Goal: Task Accomplishment & Management: Complete application form

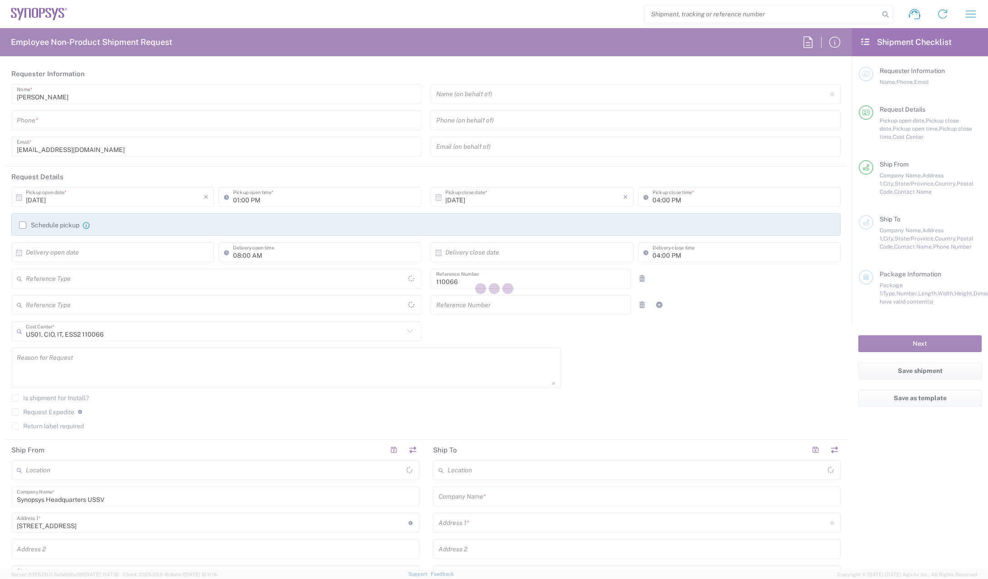
type input "Delivered at Place"
type input "[GEOGRAPHIC_DATA]"
type input "Department"
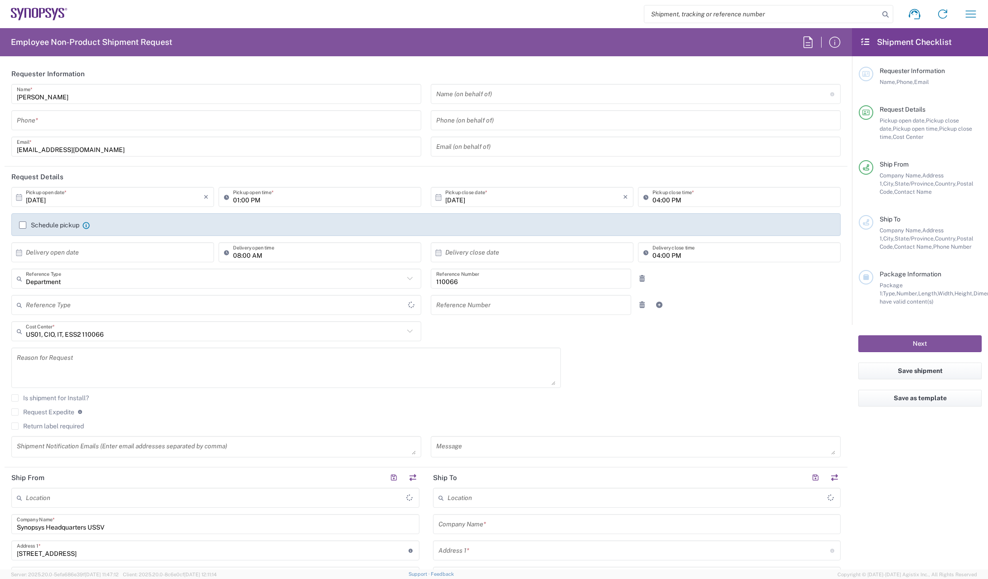
type input "[GEOGRAPHIC_DATA]"
type input "[US_STATE]"
type input "Headquarters USSV"
click at [173, 123] on input "tel" at bounding box center [216, 120] width 399 height 16
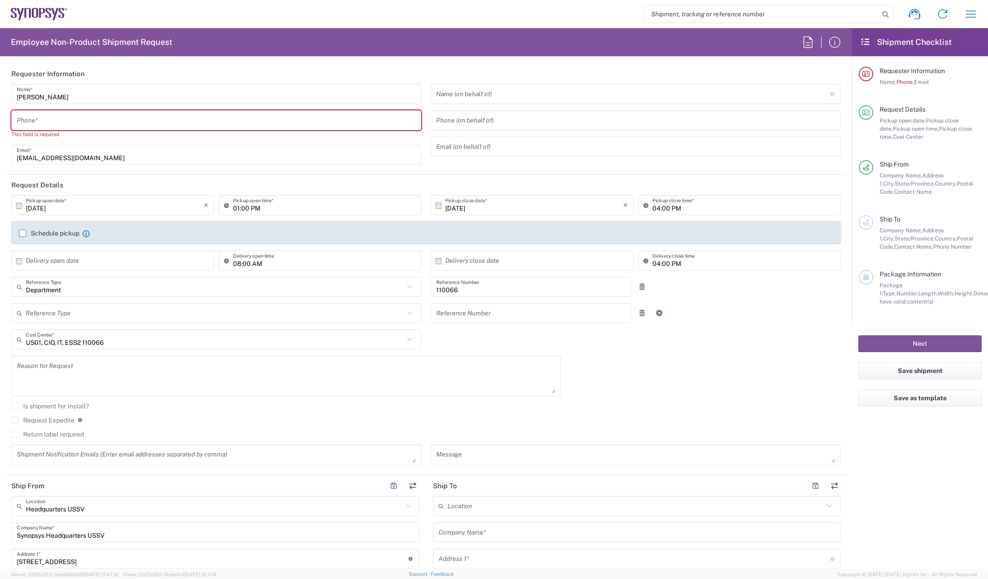
click at [112, 113] on input "tel" at bounding box center [216, 120] width 399 height 16
type input "4082036560"
type input "torres@synopsys.com"
type input "4082036560"
type input "[US_STATE]"
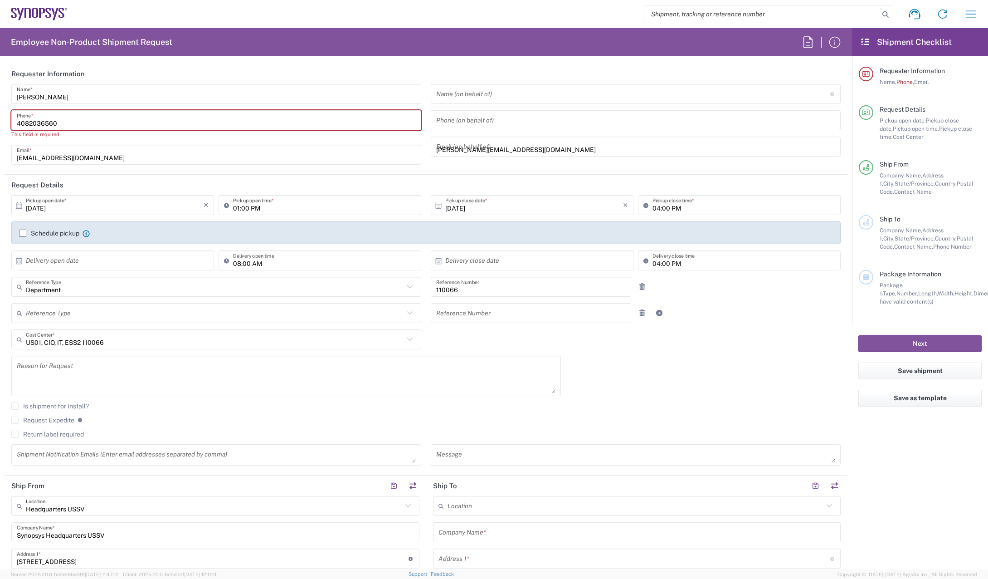
type input "4082036560"
type input "torres@synopsys.com"
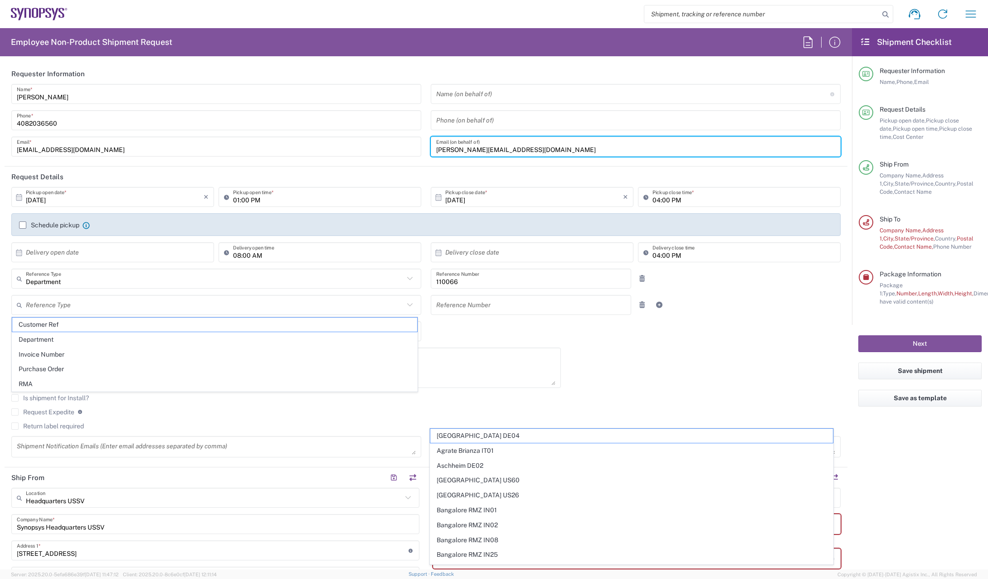
drag, startPoint x: 461, startPoint y: 141, endPoint x: 195, endPoint y: 138, distance: 265.7
click at [210, 133] on div "Thanh Nguyen Name * 4082036560 Phone * thanhngu@synopsys.com Email * Name (on b…" at bounding box center [426, 123] width 839 height 79
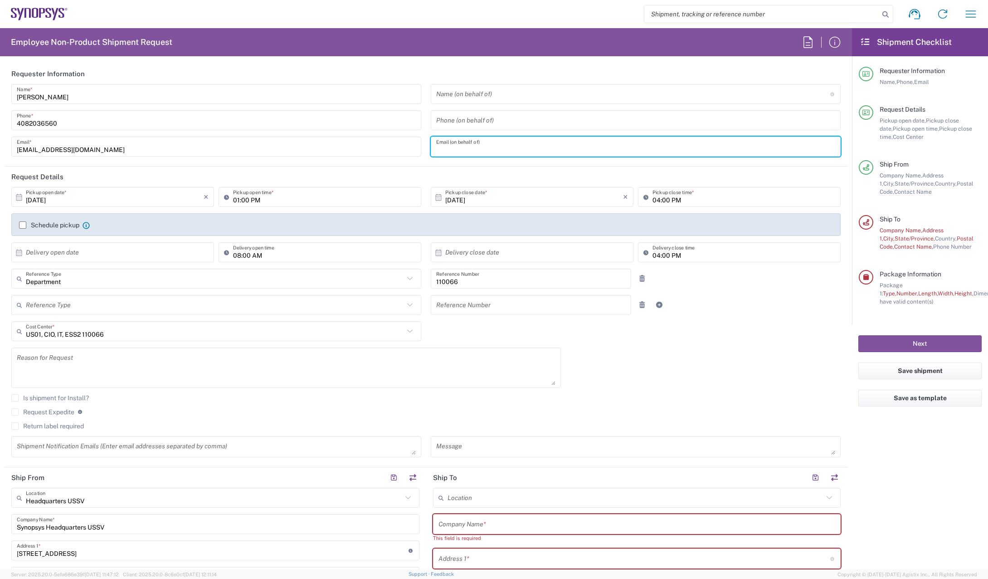
click at [731, 339] on div "10/07/2025 × Pickup open date * Cancel Apply 01:00 PM Pickup open time * 10/07/…" at bounding box center [426, 325] width 839 height 277
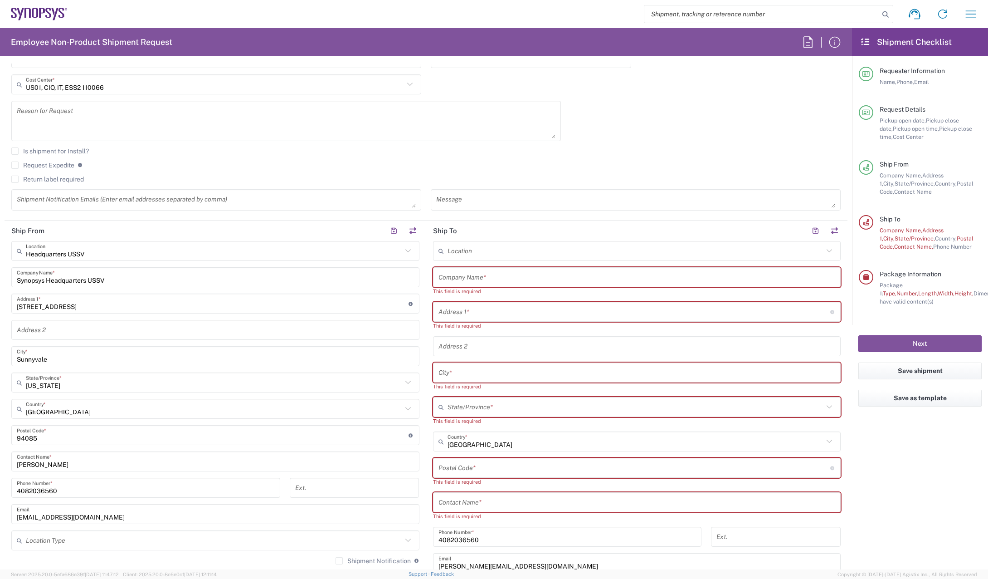
scroll to position [317, 0]
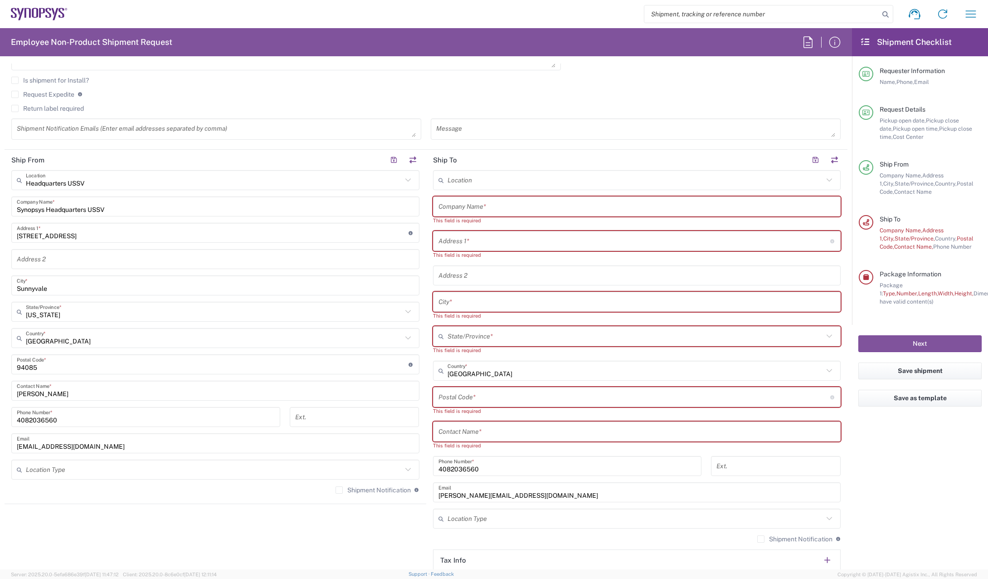
click at [640, 201] on input "text" at bounding box center [636, 207] width 397 height 16
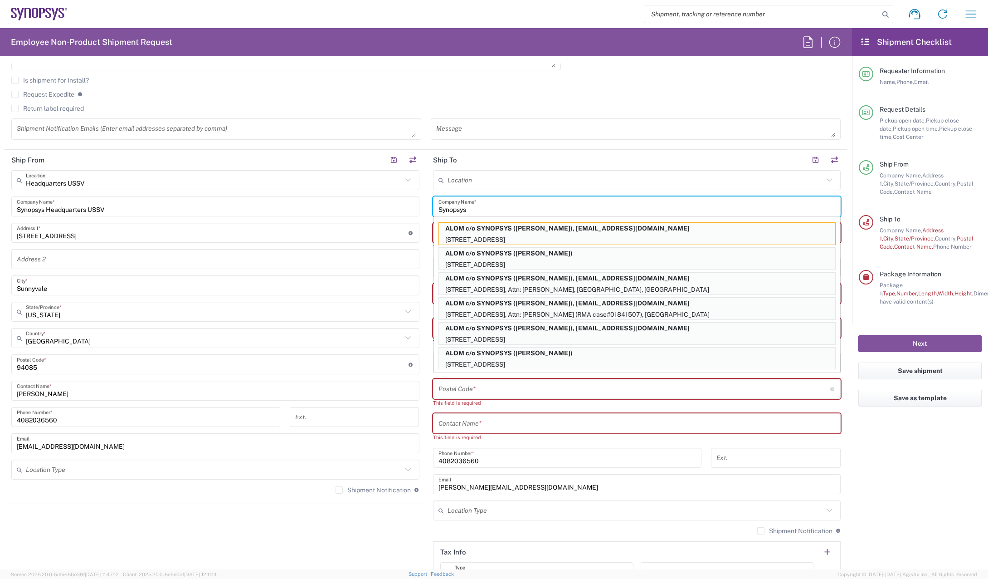
type input "Synopsys"
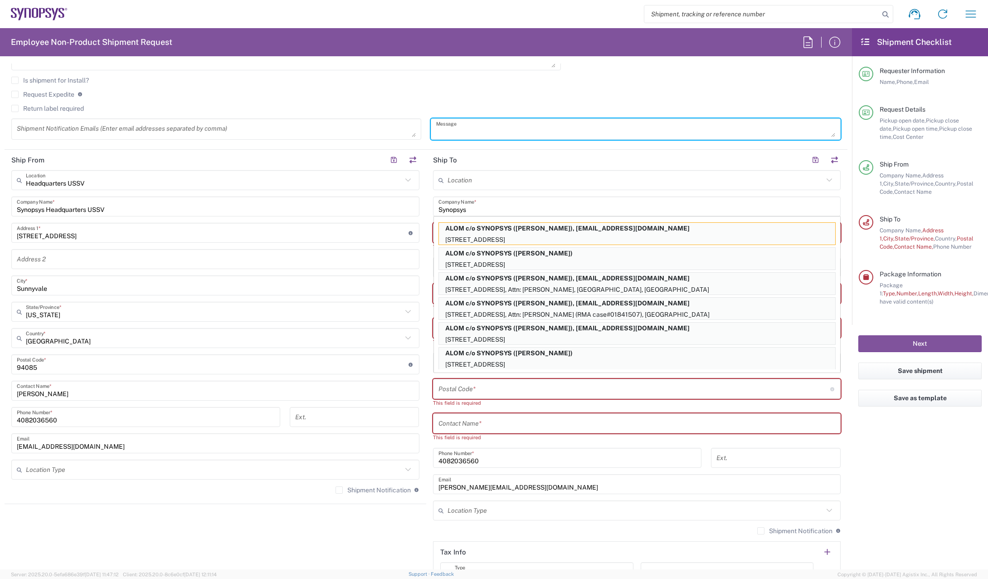
click at [744, 134] on textarea at bounding box center [635, 129] width 399 height 16
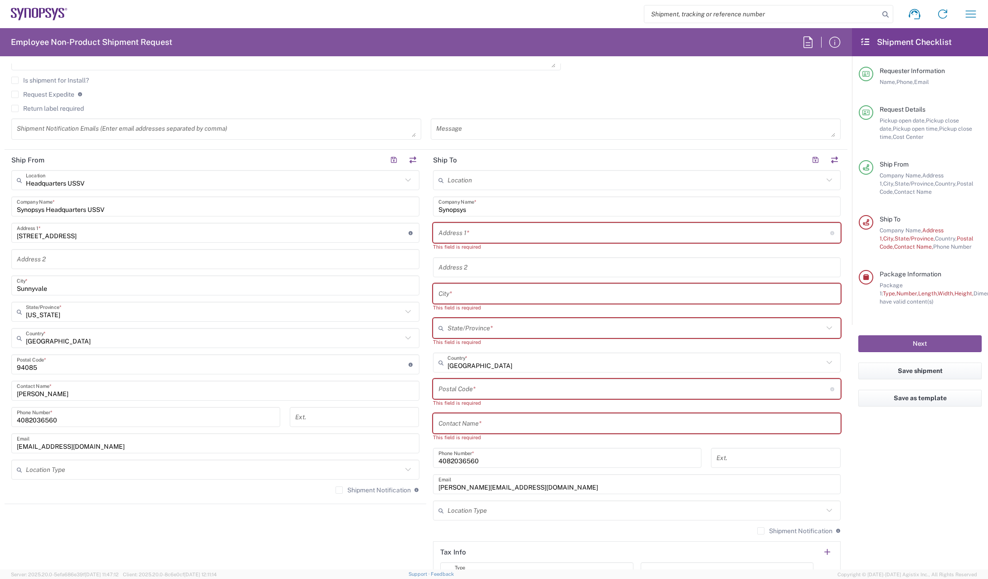
click at [475, 230] on input "text" at bounding box center [634, 233] width 392 height 16
paste input "731 Hummingbird Hill canyon Lake, TX 78133"
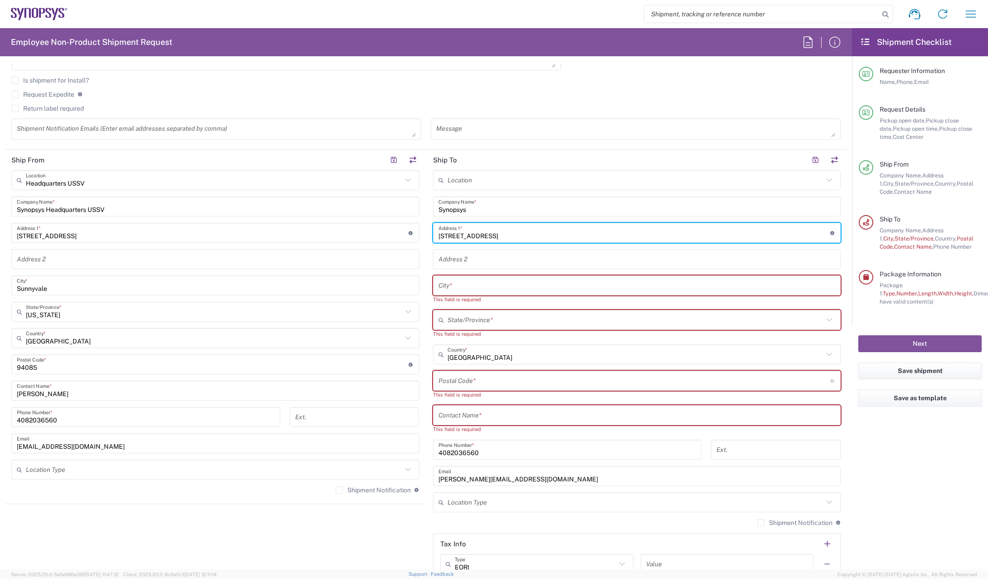
drag, startPoint x: 536, startPoint y: 234, endPoint x: 501, endPoint y: 237, distance: 35.5
click at [501, 237] on input "731 Hummingbird Hill canyon Lake, TX 78133" at bounding box center [634, 233] width 392 height 16
type input "731 Hummingbird Hill , TX 78133"
click at [498, 285] on input "text" at bounding box center [636, 285] width 397 height 16
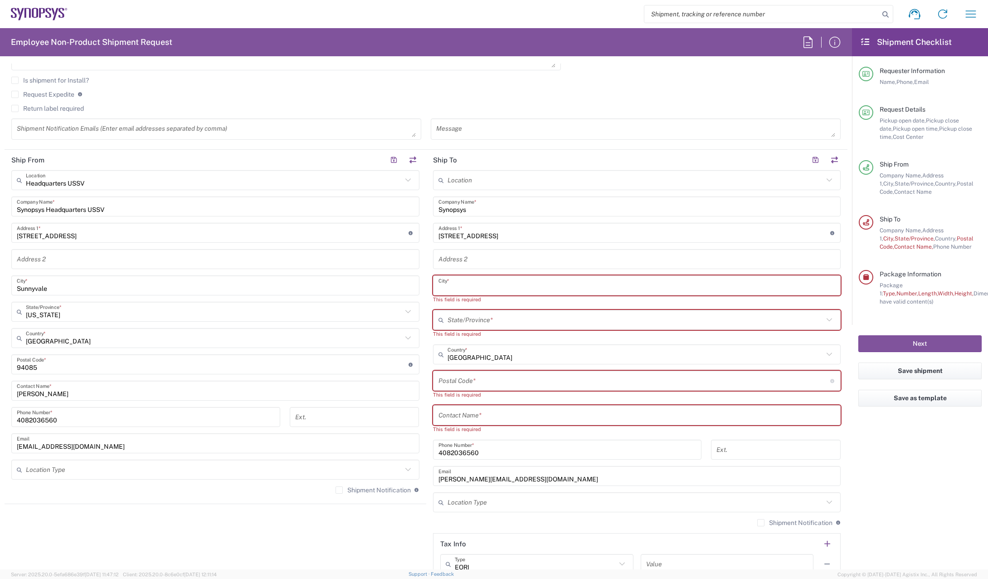
paste input "canyon Lake"
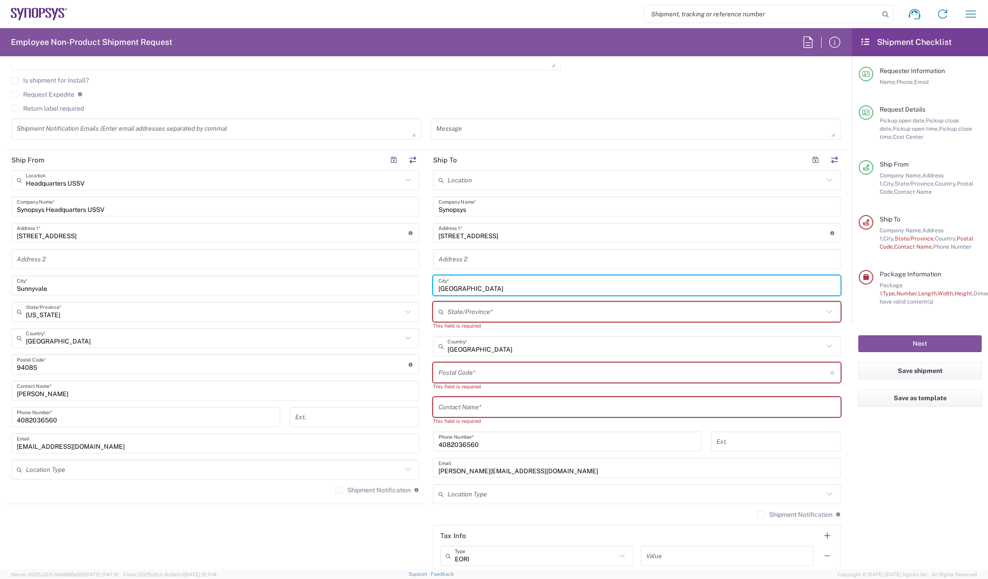
drag, startPoint x: 438, startPoint y: 286, endPoint x: 425, endPoint y: 287, distance: 13.7
click at [426, 287] on main "Location [GEOGRAPHIC_DATA] DE04 Agrate Brianza IT01 [GEOGRAPHIC_DATA] DE02 [GEO…" at bounding box center [637, 372] width 422 height 405
type input "Canyon Lake"
click at [489, 309] on input "text" at bounding box center [635, 312] width 376 height 16
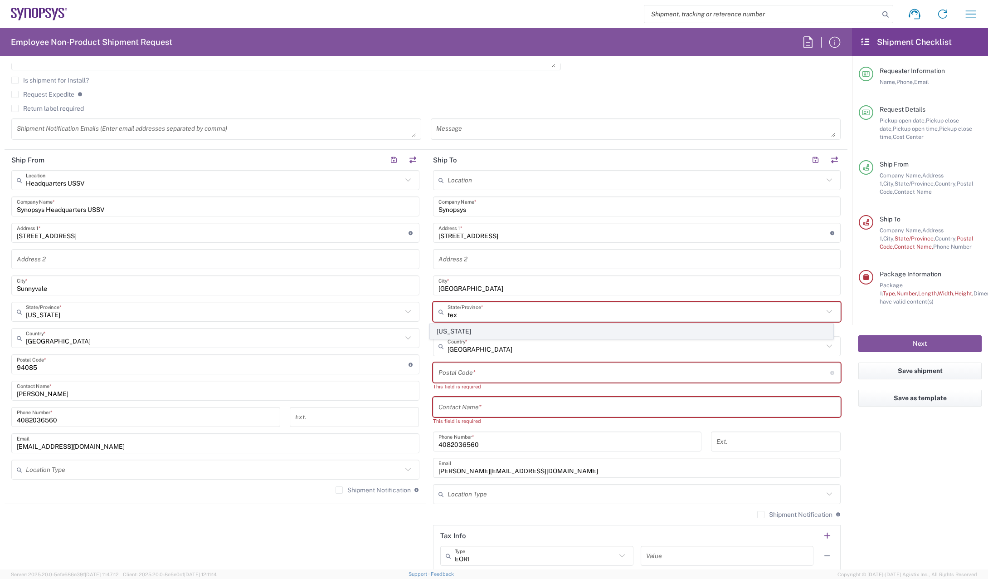
click at [495, 329] on span "[US_STATE]" at bounding box center [631, 331] width 403 height 14
type input "[US_STATE]"
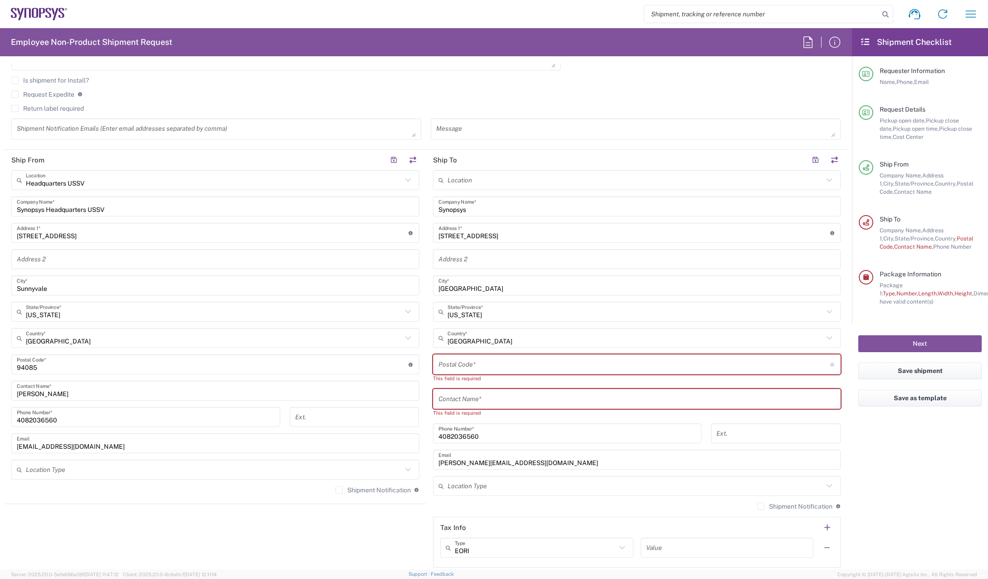
click at [521, 233] on input "731 Hummingbird Hill , TX 78133" at bounding box center [634, 233] width 392 height 16
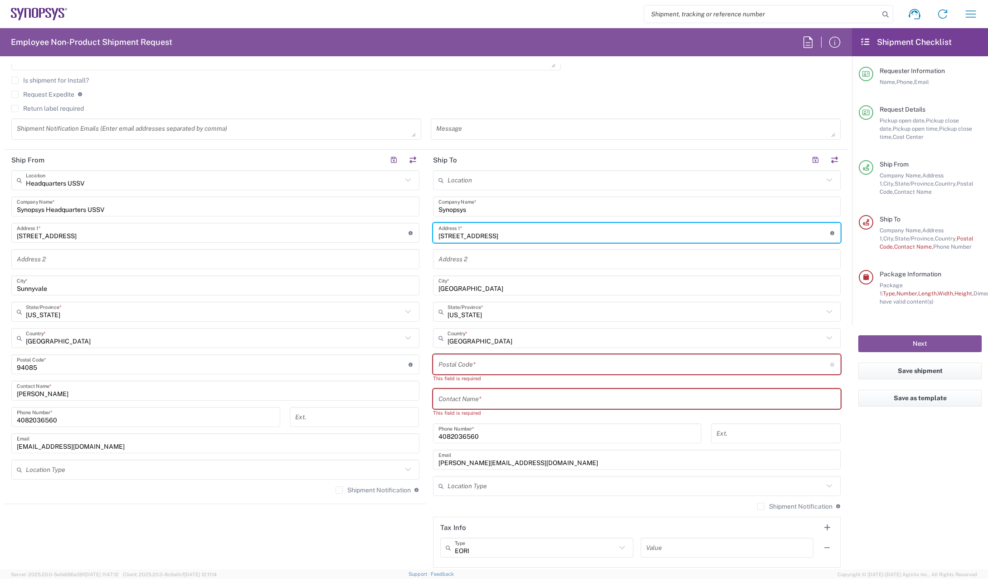
click at [521, 233] on input "731 Hummingbird Hill , TX 78133" at bounding box center [634, 233] width 392 height 16
type input "731 Hummingbird Hill , TX"
click at [511, 362] on input "undefined" at bounding box center [634, 364] width 392 height 16
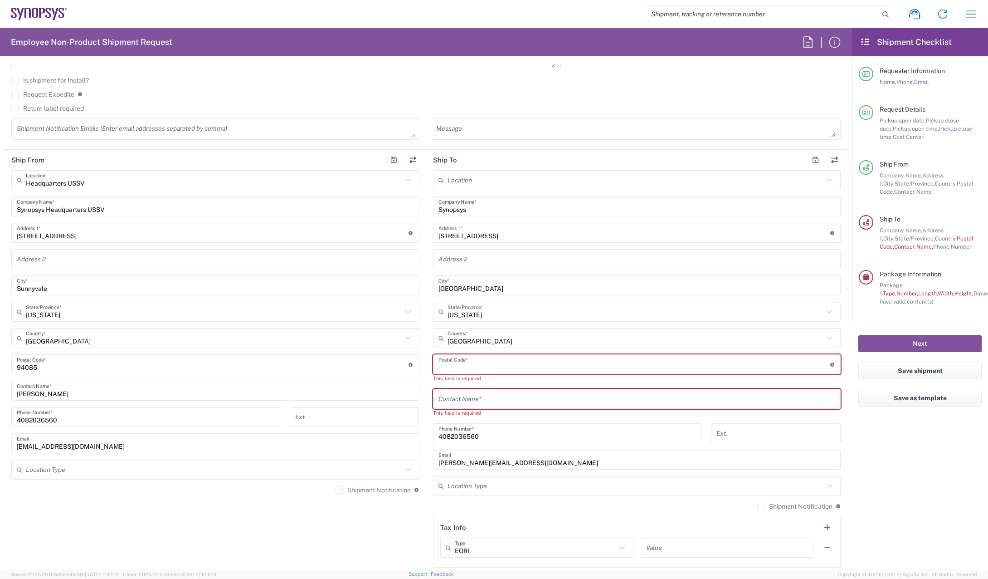
paste input "78133"
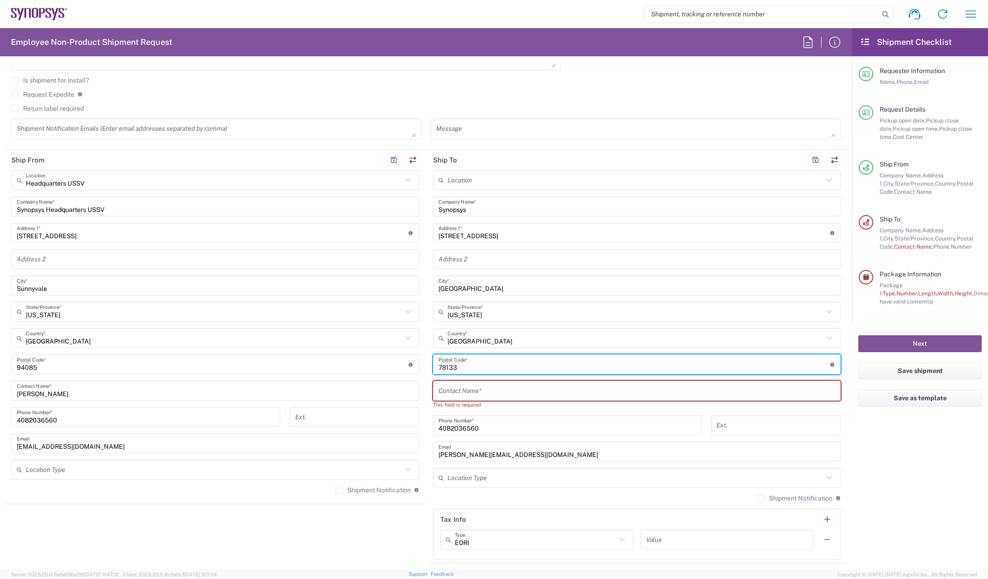
type input "78133"
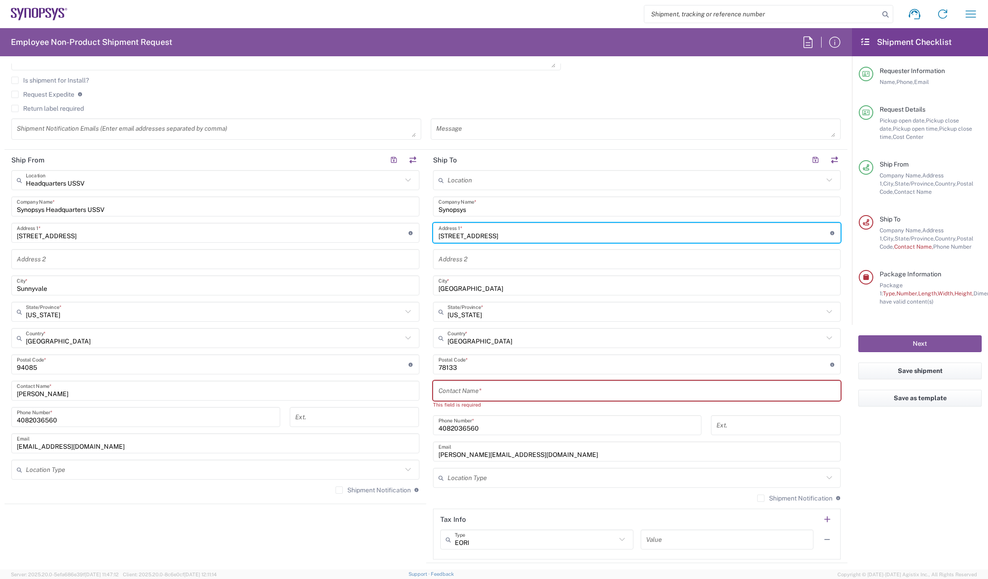
drag, startPoint x: 546, startPoint y: 233, endPoint x: 499, endPoint y: 238, distance: 47.4
click at [499, 238] on input "731 Hummingbird Hill , TX" at bounding box center [634, 233] width 392 height 16
type input "731 Hummingbird Hill"
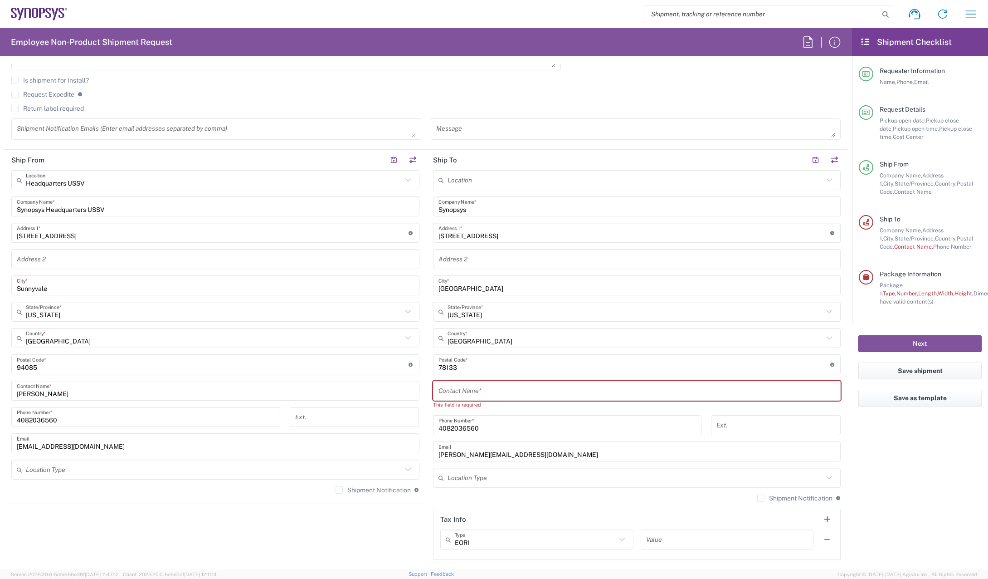
click at [513, 394] on input "text" at bounding box center [636, 391] width 397 height 16
paste input "Robert Gray"
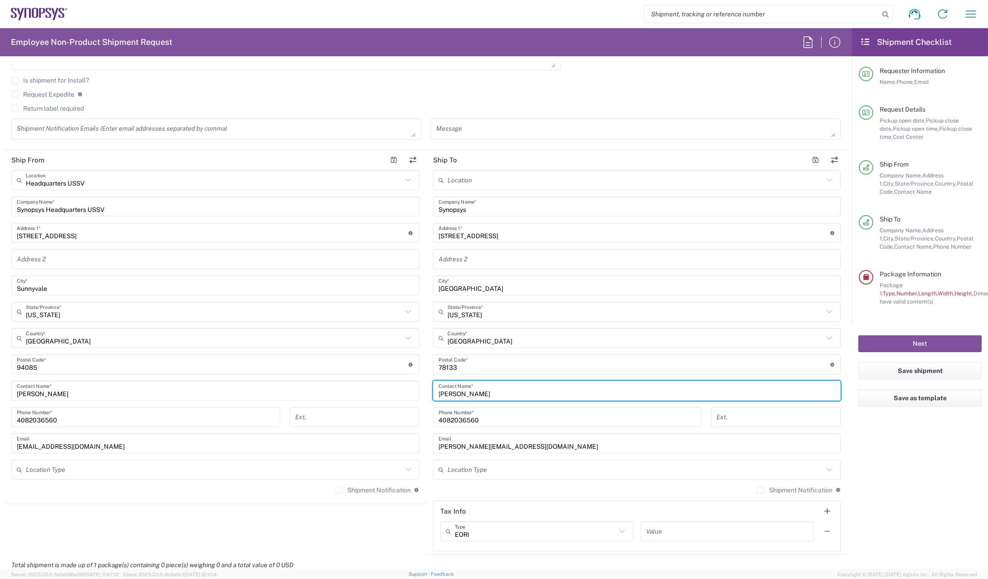
type input "Robert Gray"
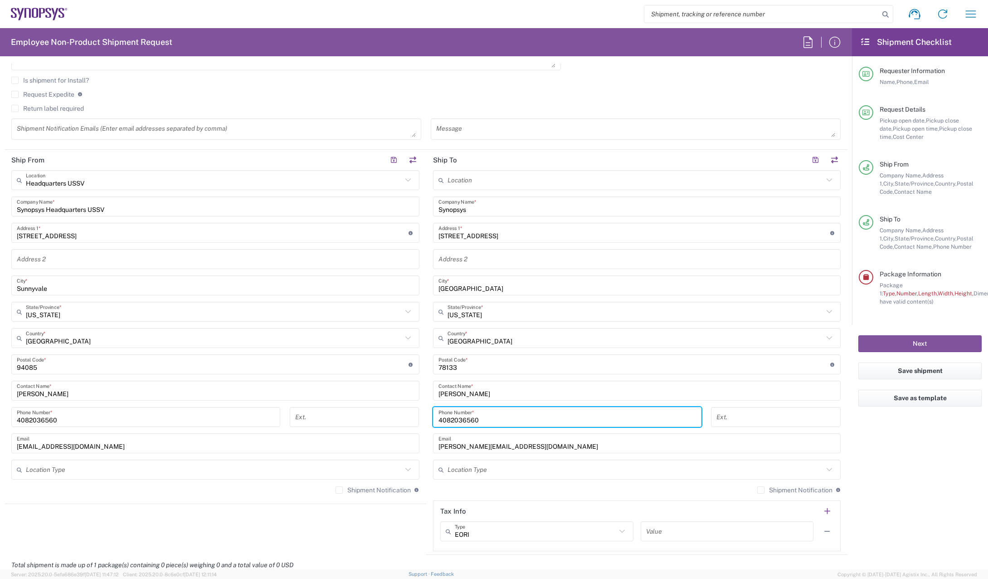
drag, startPoint x: 557, startPoint y: 417, endPoint x: 358, endPoint y: 417, distance: 199.5
click at [358, 417] on div "Ship From Headquarters USSV Location Headquarters [GEOGRAPHIC_DATA] Agrate Bria…" at bounding box center [426, 352] width 843 height 405
paste input "-367-9859"
click at [438, 418] on input "408-367-9859" at bounding box center [567, 417] width 258 height 16
click at [449, 418] on input "408-367-9859" at bounding box center [567, 417] width 258 height 16
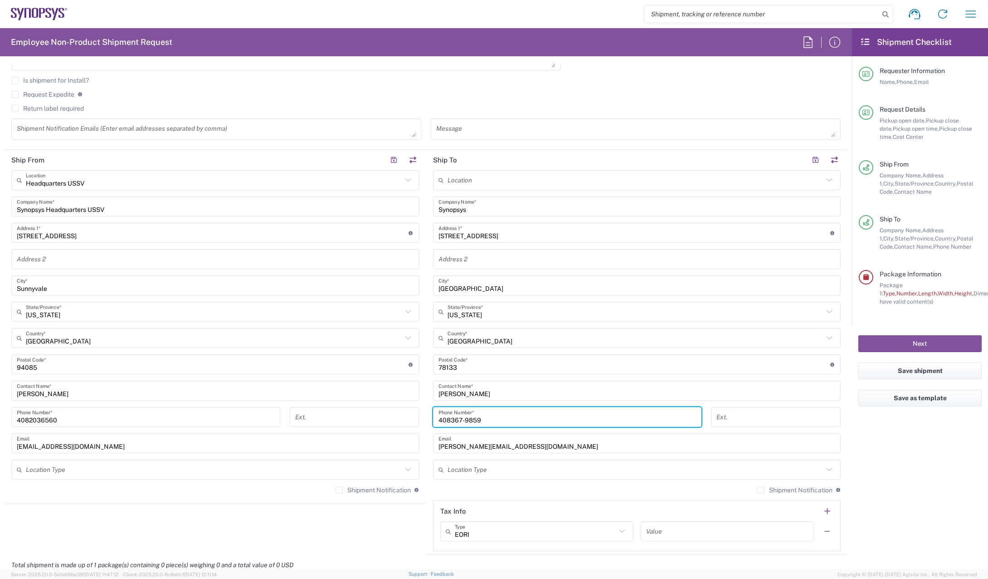
click at [461, 420] on input "408367-9859" at bounding box center [567, 417] width 258 height 16
click at [493, 418] on input "4083679859" at bounding box center [567, 417] width 258 height 16
type input "4083679859"
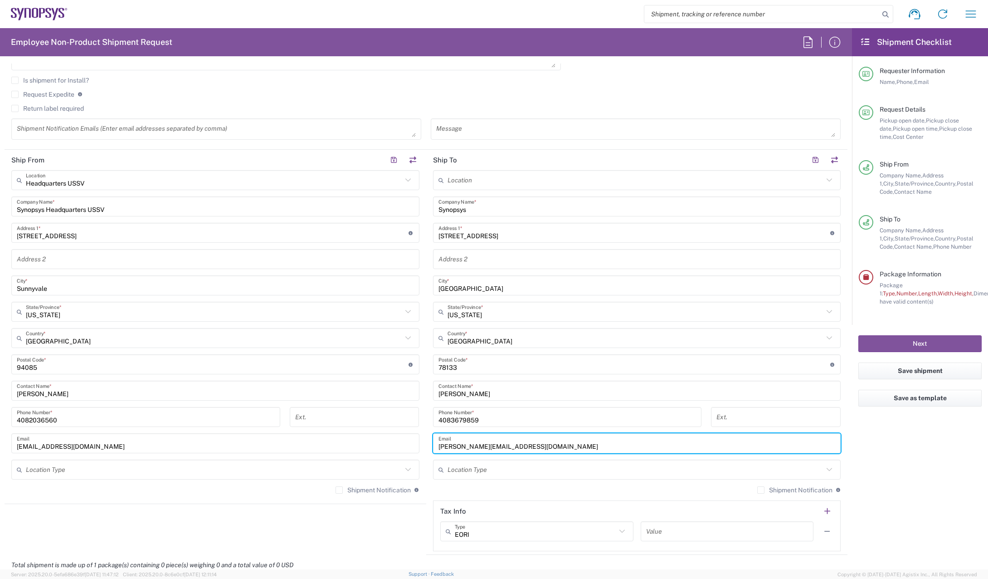
drag, startPoint x: 535, startPoint y: 444, endPoint x: 258, endPoint y: 443, distance: 276.1
click at [267, 443] on div "Ship From Headquarters USSV Location Headquarters [GEOGRAPHIC_DATA] Agrate Bria…" at bounding box center [426, 352] width 843 height 405
click at [863, 439] on agx-form-checklist "Shipment Checklist Requester Information Name, Phone, Email Request Details Pic…" at bounding box center [920, 298] width 136 height 541
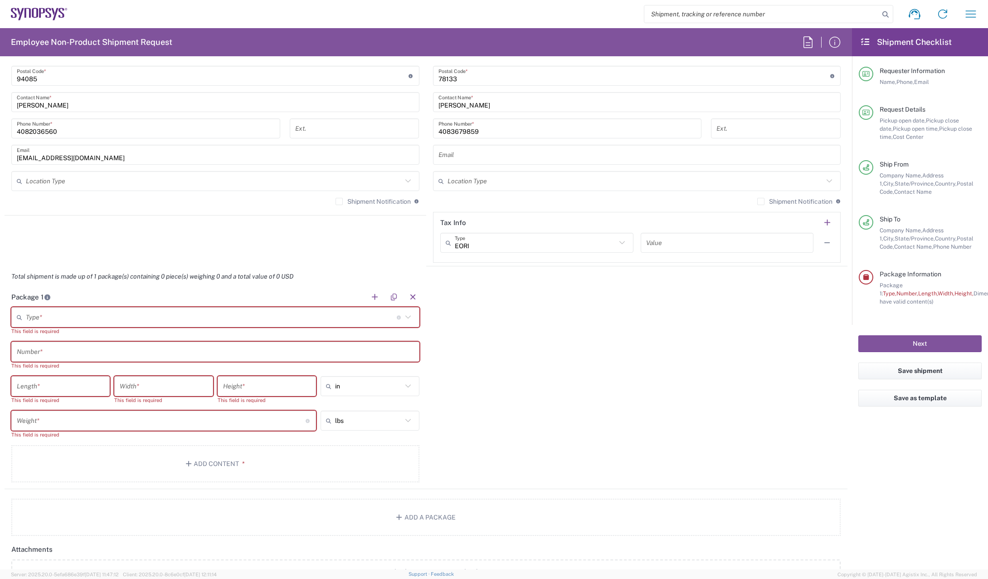
scroll to position [635, 0]
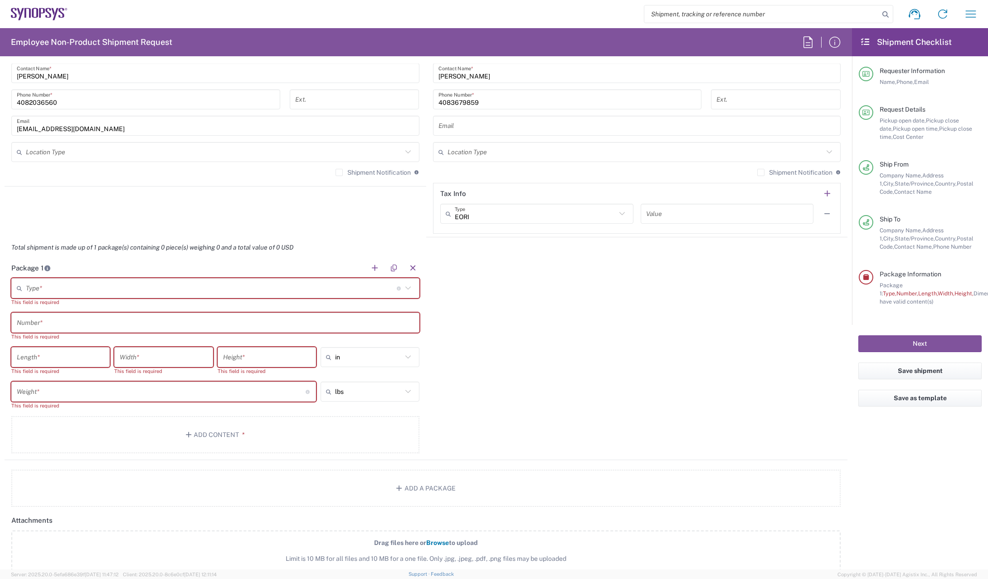
click at [99, 279] on div "Type * Material used to package goods" at bounding box center [215, 288] width 408 height 20
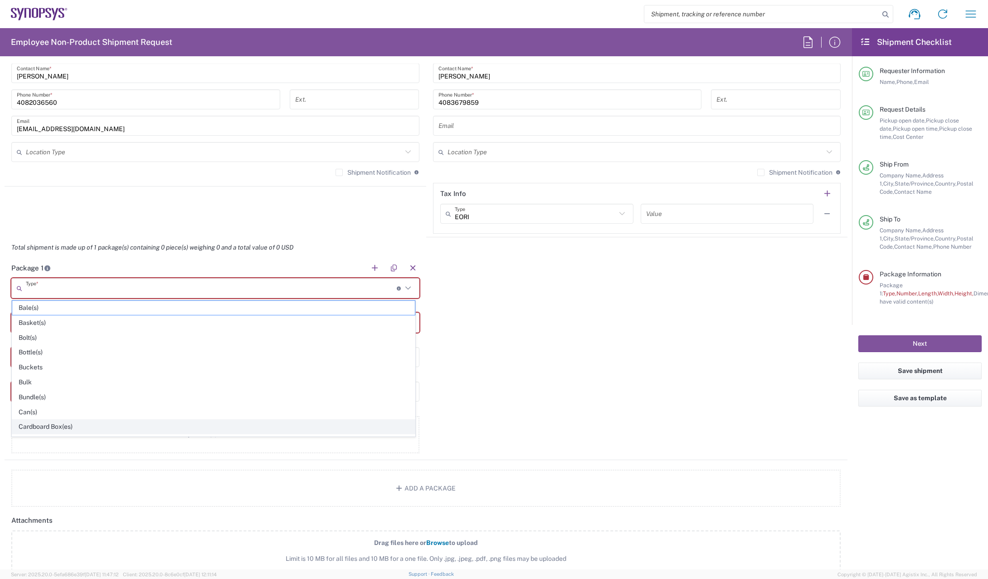
click at [47, 427] on span "Cardboard Box(es)" at bounding box center [213, 426] width 403 height 14
type input "Cardboard Box(es)"
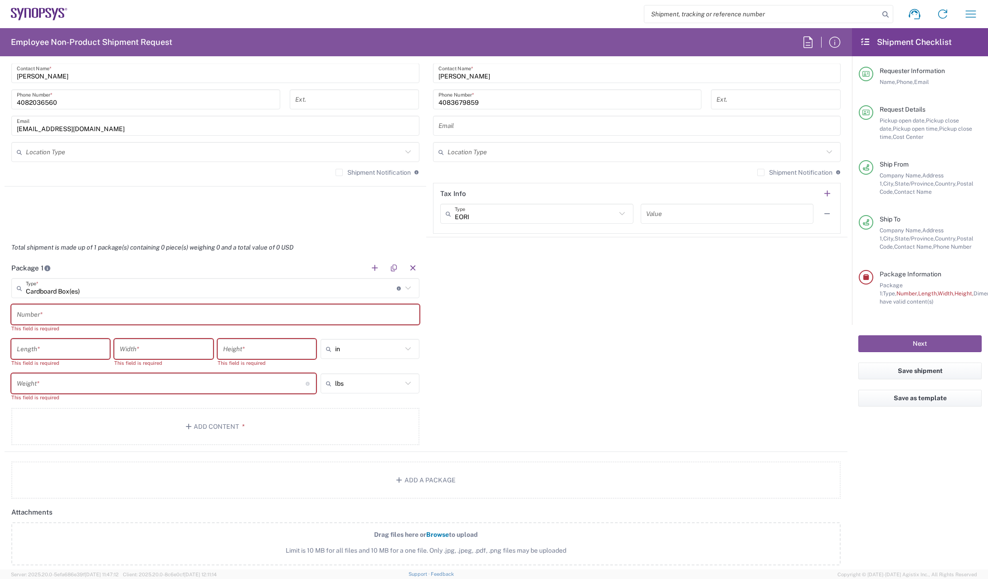
click at [63, 317] on input "text" at bounding box center [215, 314] width 397 height 16
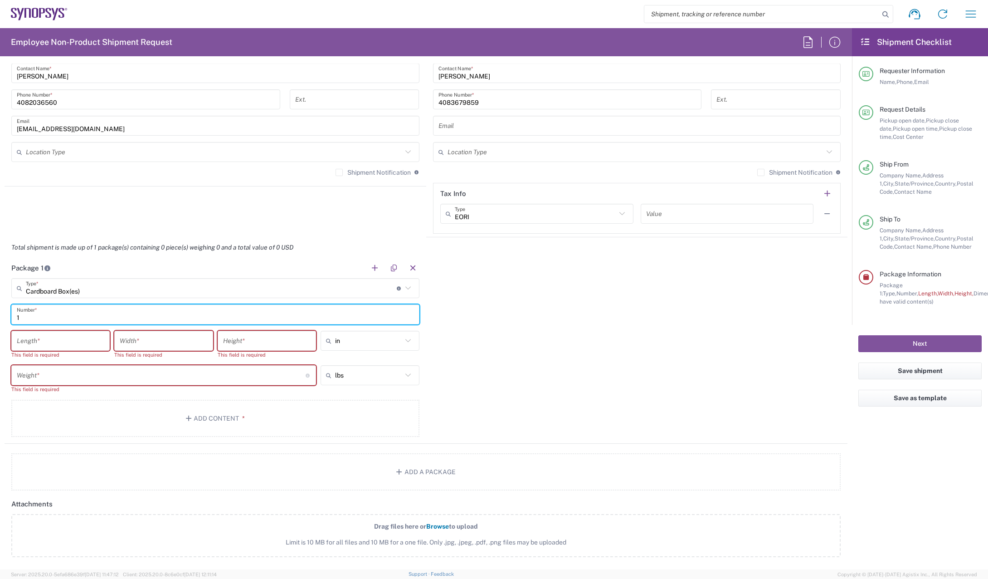
type input "1"
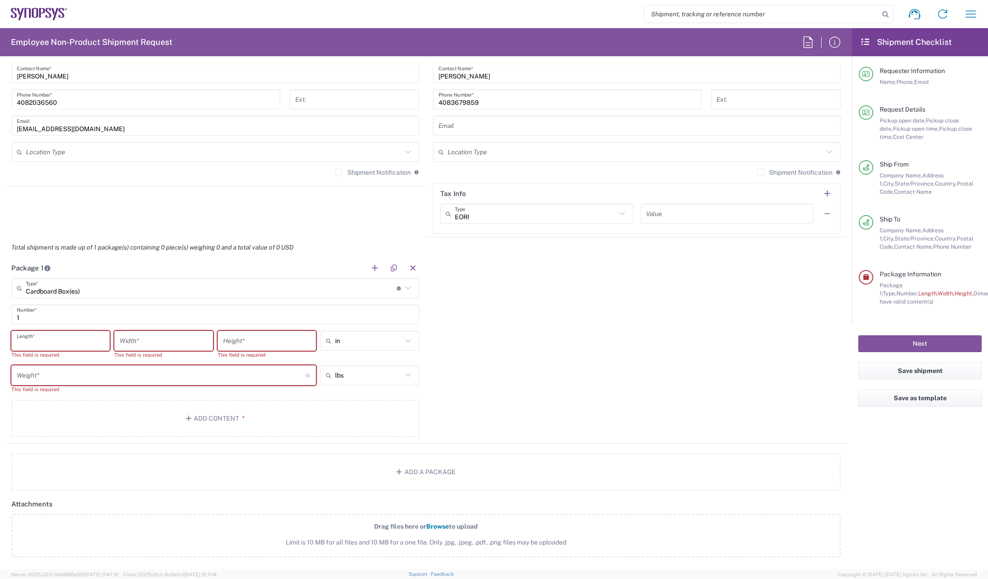
click at [59, 341] on input "number" at bounding box center [61, 341] width 88 height 16
type input "20"
type input "16"
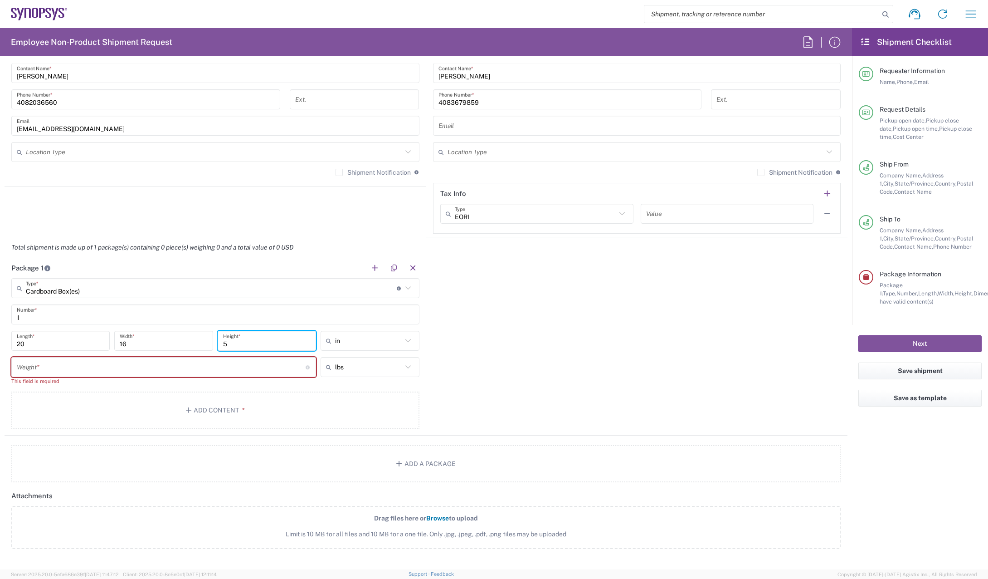
type input "5"
click at [258, 362] on input "number" at bounding box center [161, 367] width 289 height 16
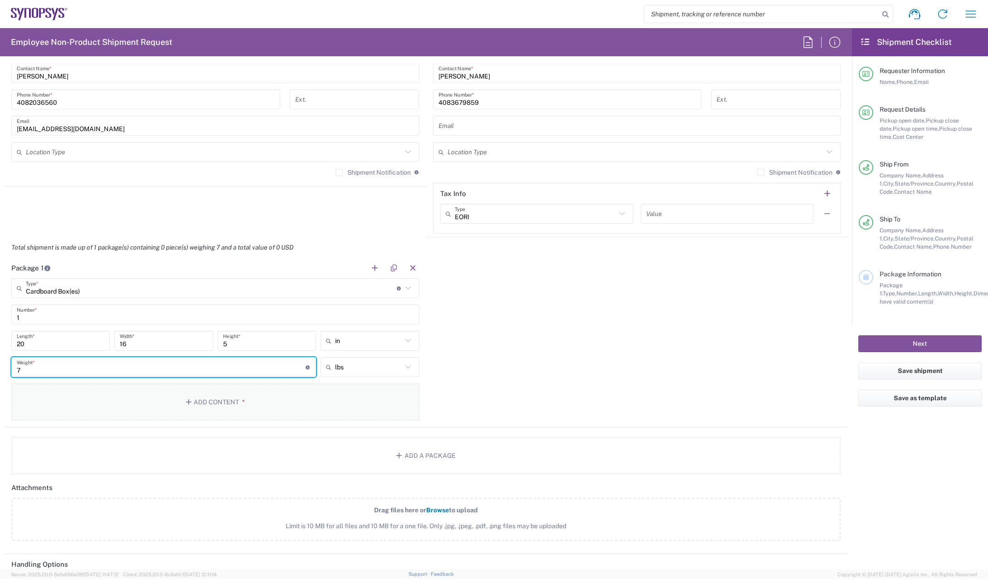
type input "7"
click at [259, 400] on button "Add Content *" at bounding box center [215, 401] width 408 height 37
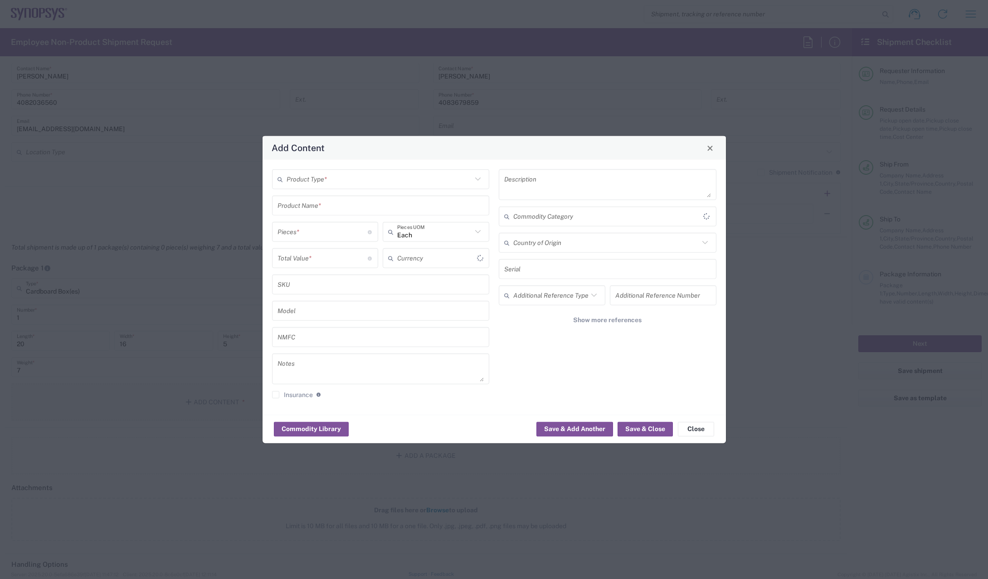
type input "US Dollar"
click at [355, 175] on input "text" at bounding box center [380, 179] width 186 height 16
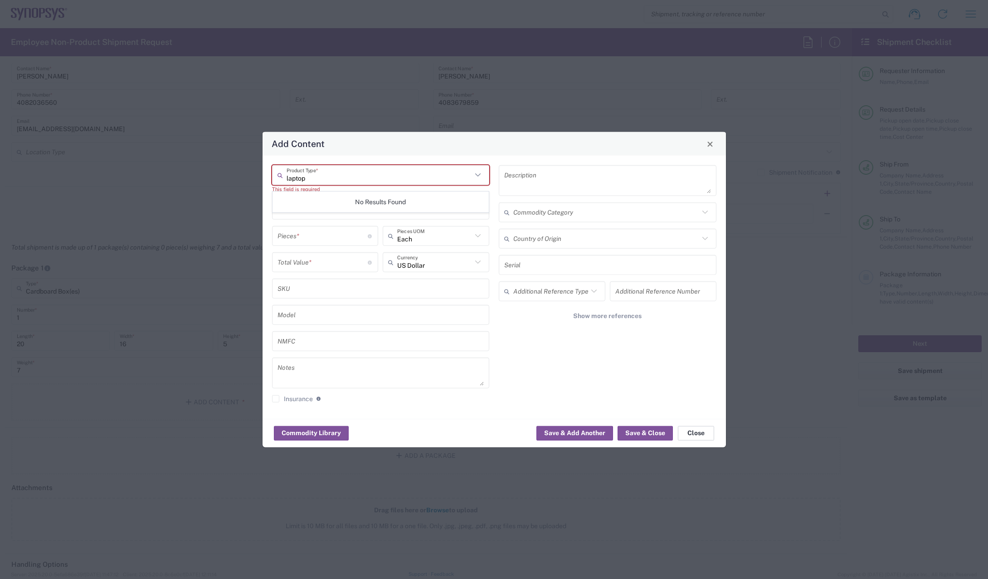
type input "laptop"
click at [704, 437] on button "Close" at bounding box center [696, 432] width 36 height 15
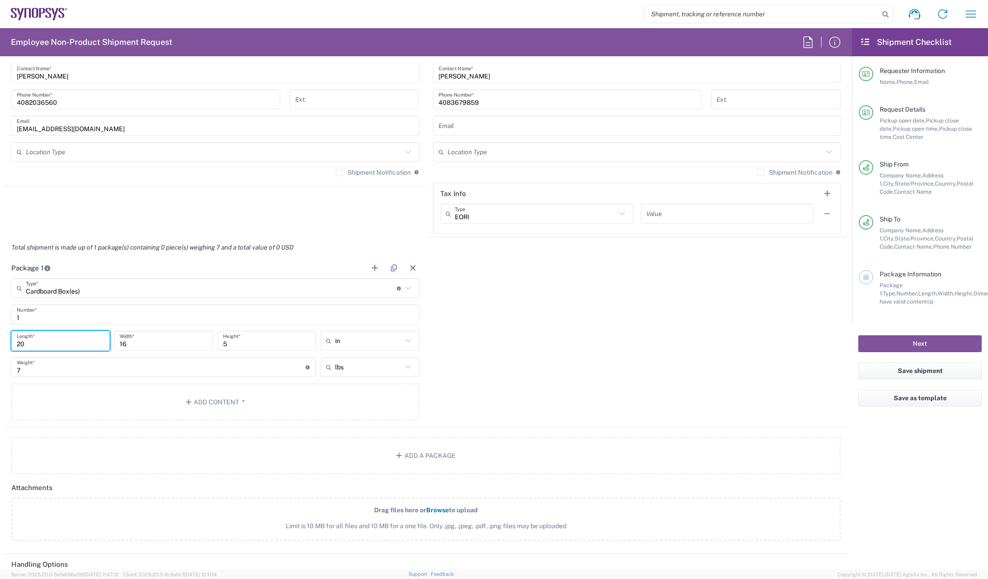
drag, startPoint x: 39, startPoint y: 340, endPoint x: 0, endPoint y: 338, distance: 39.5
click at [3, 340] on form "Requester Information Thanh Nguyen Name * 4082036560 Phone * thanhngu@synopsys.…" at bounding box center [426, 316] width 852 height 506
type input "16"
drag, startPoint x: 130, startPoint y: 345, endPoint x: 99, endPoint y: 354, distance: 31.7
click at [99, 354] on div "16 Length * 16 Width * 5 Height * in in cm ft" at bounding box center [215, 344] width 413 height 26
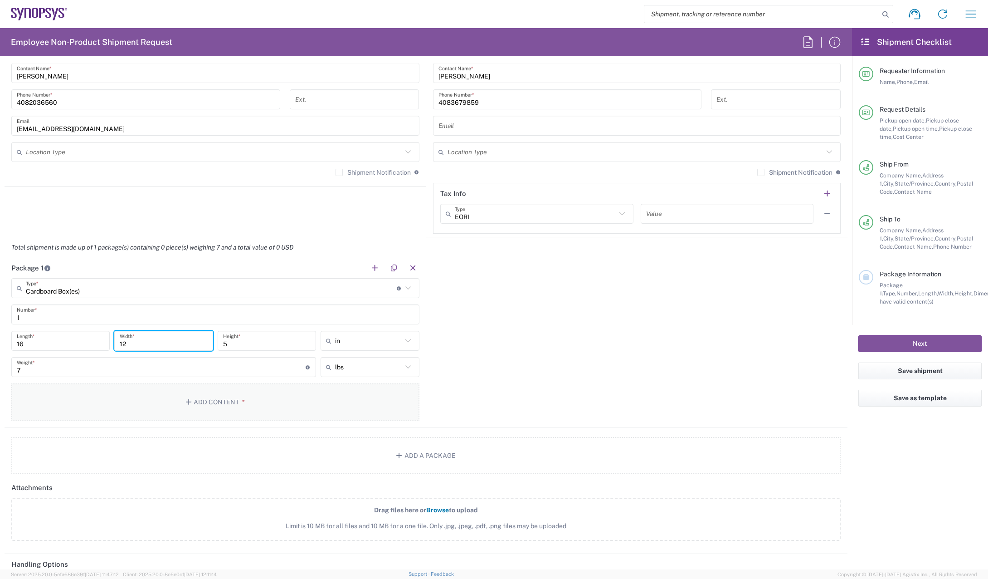
type input "12"
click at [205, 412] on button "Add Content *" at bounding box center [215, 401] width 408 height 37
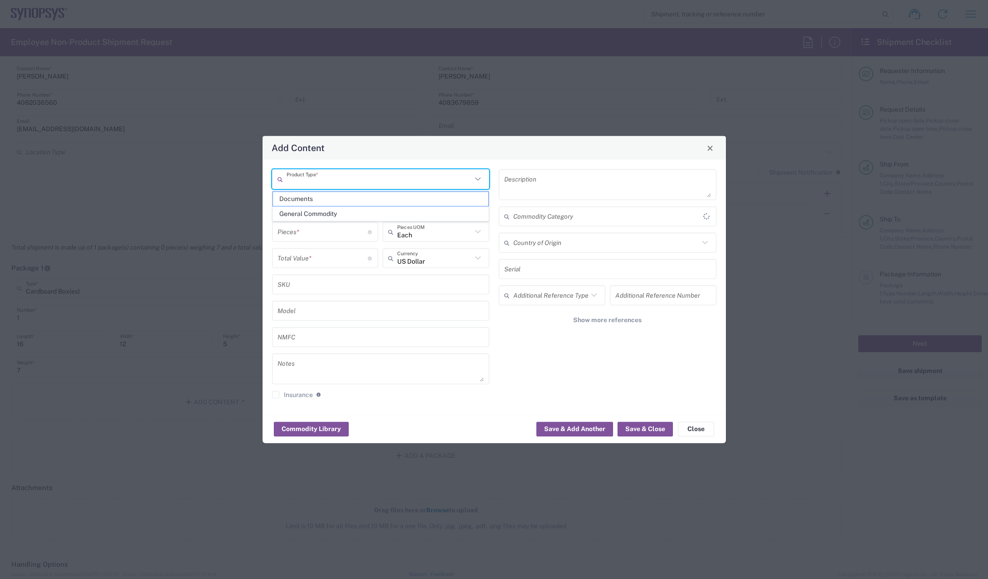
click at [405, 183] on input "text" at bounding box center [380, 179] width 186 height 16
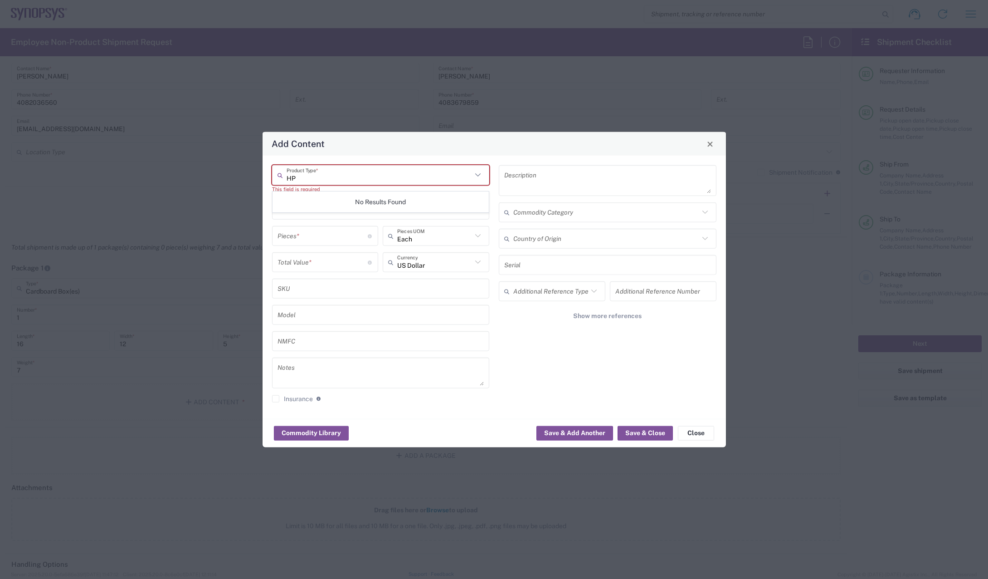
type input "HP"
drag, startPoint x: 405, startPoint y: 183, endPoint x: -2, endPoint y: 185, distance: 407.6
click at [0, 185] on html "Shipment request Shipment tracking Employee non-product shipment request My shi…" at bounding box center [494, 289] width 988 height 579
click at [434, 204] on span "General Commodity" at bounding box center [381, 210] width 216 height 14
type input "General Commodity"
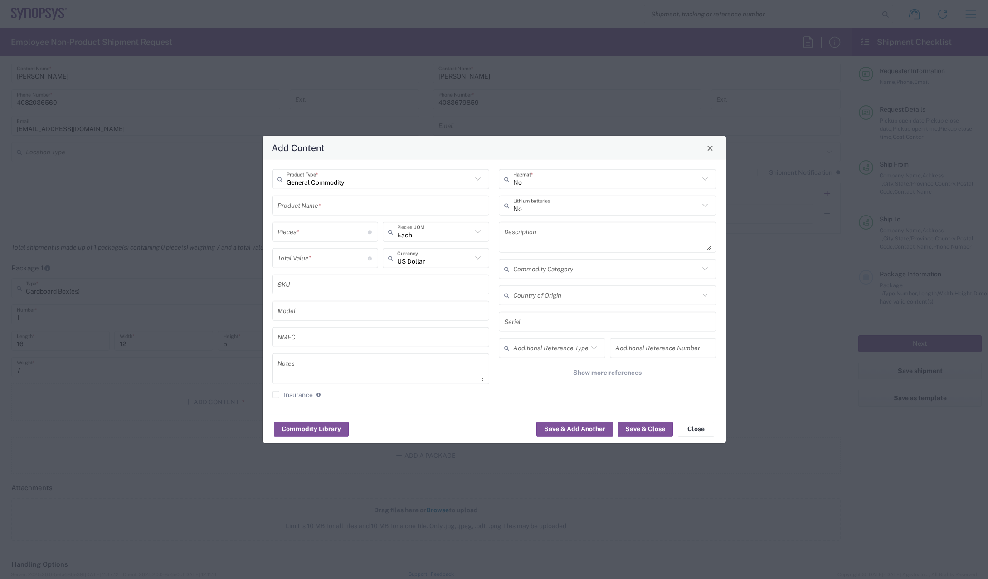
click at [356, 208] on input "text" at bounding box center [380, 205] width 207 height 16
click at [356, 225] on div "HP Elitebook Laptop" at bounding box center [381, 226] width 216 height 15
type input "HP Elitebook Laptop"
type textarea "HP Elitebook Laptop"
click at [345, 229] on input "number" at bounding box center [322, 232] width 91 height 16
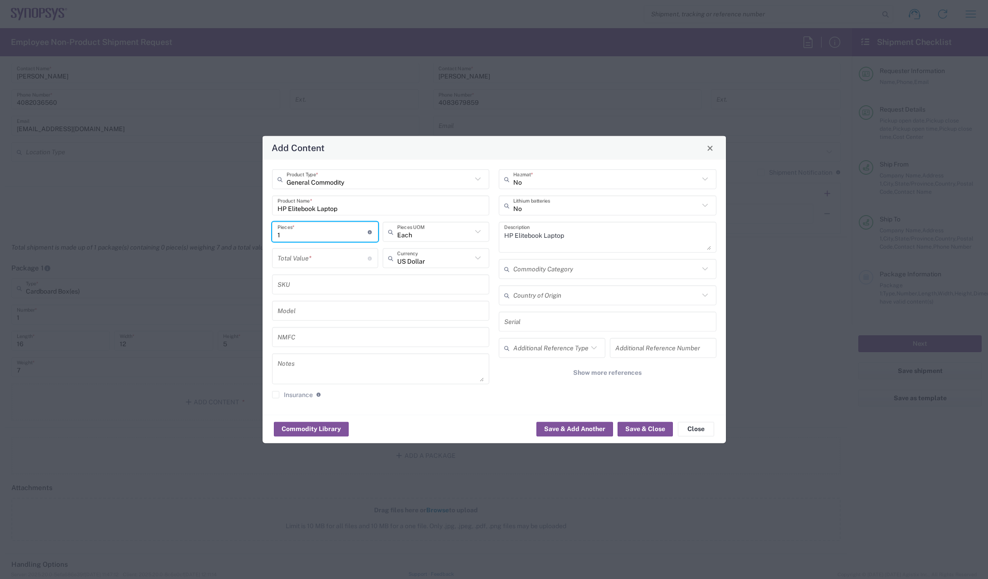
type input "1"
click at [303, 258] on input "number" at bounding box center [322, 258] width 91 height 16
type input "1000"
click at [561, 430] on button "Save & Add Another" at bounding box center [574, 428] width 77 height 15
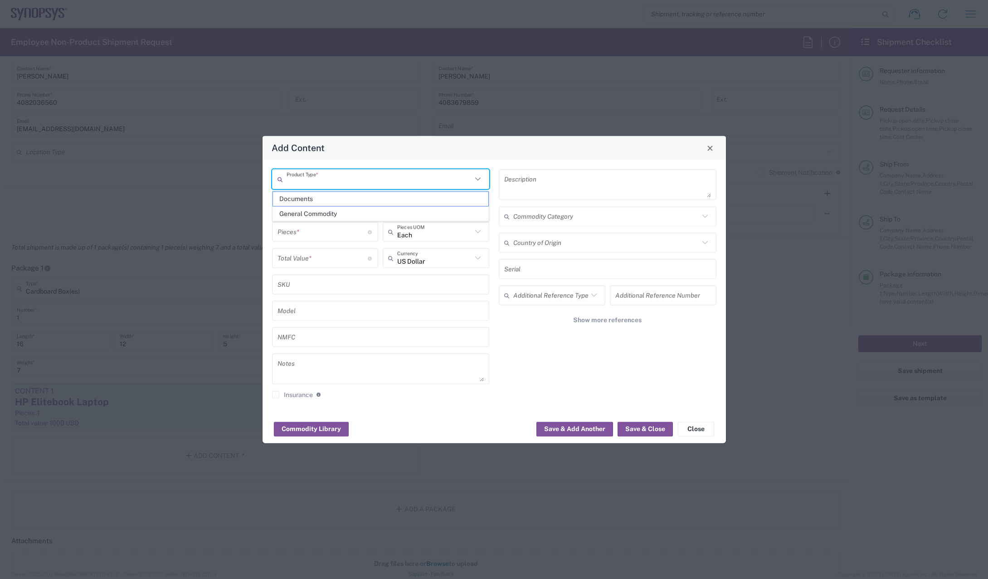
click at [305, 180] on input "text" at bounding box center [380, 179] width 186 height 16
click at [311, 214] on span "General Commodity" at bounding box center [381, 214] width 216 height 14
type input "General Commodity"
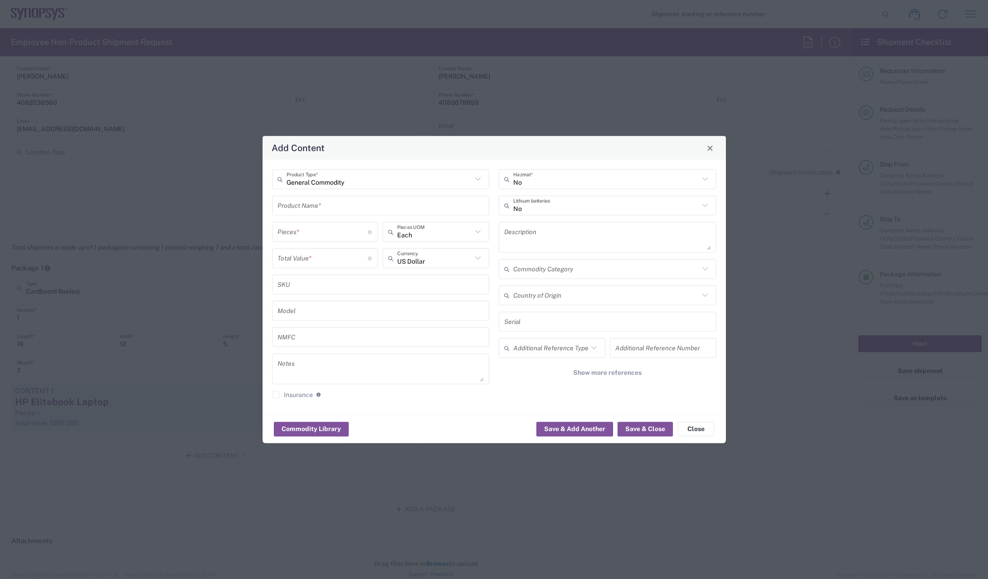
click at [305, 199] on input "text" at bounding box center [380, 205] width 207 height 16
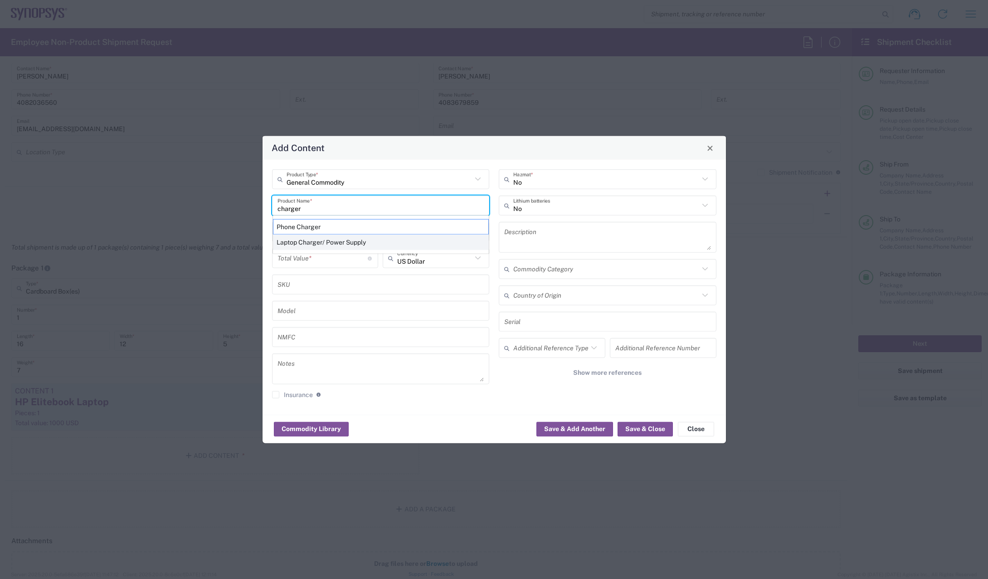
click at [346, 245] on div "Laptop Charger/ Power Supply" at bounding box center [381, 241] width 216 height 15
type input "Laptop Charger/ Power Supply"
click at [327, 231] on input "number" at bounding box center [322, 232] width 91 height 16
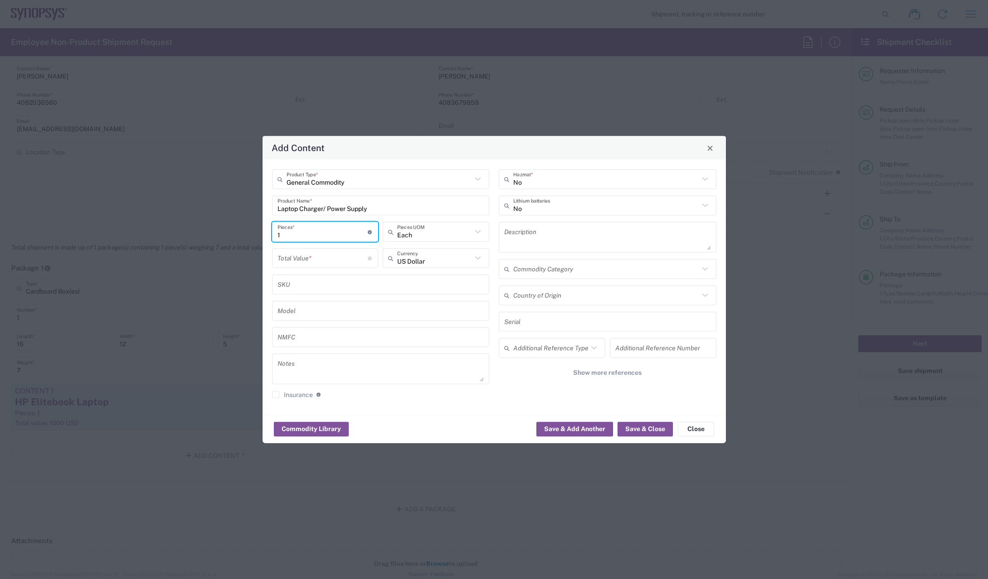
type input "1"
click at [314, 259] on input "number" at bounding box center [322, 258] width 91 height 16
type input "100"
click at [642, 427] on button "Save & Close" at bounding box center [645, 428] width 55 height 15
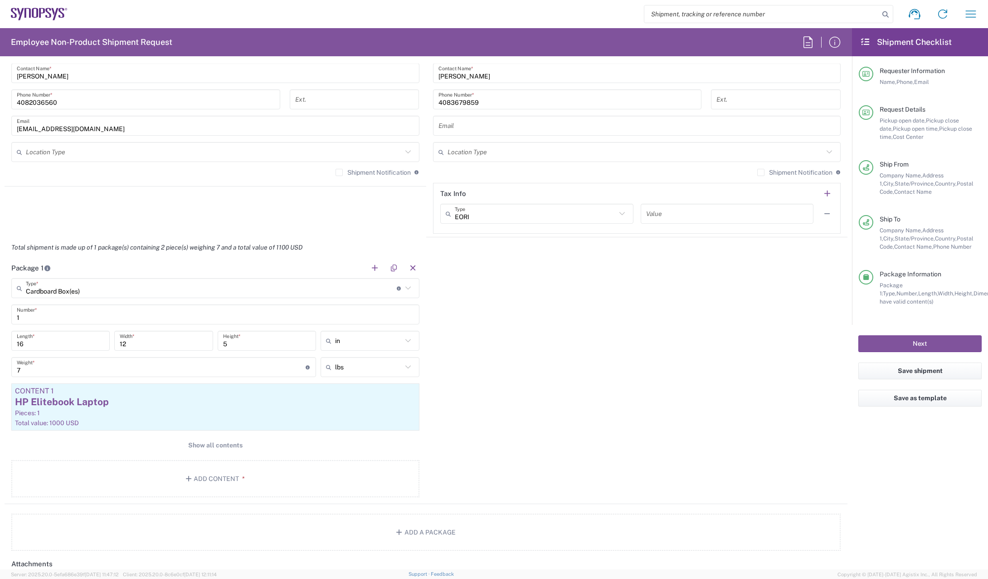
click at [663, 389] on div "Package 1 Cardboard Box(es) Type * Material used to package goods Bale(s) Baske…" at bounding box center [426, 381] width 843 height 246
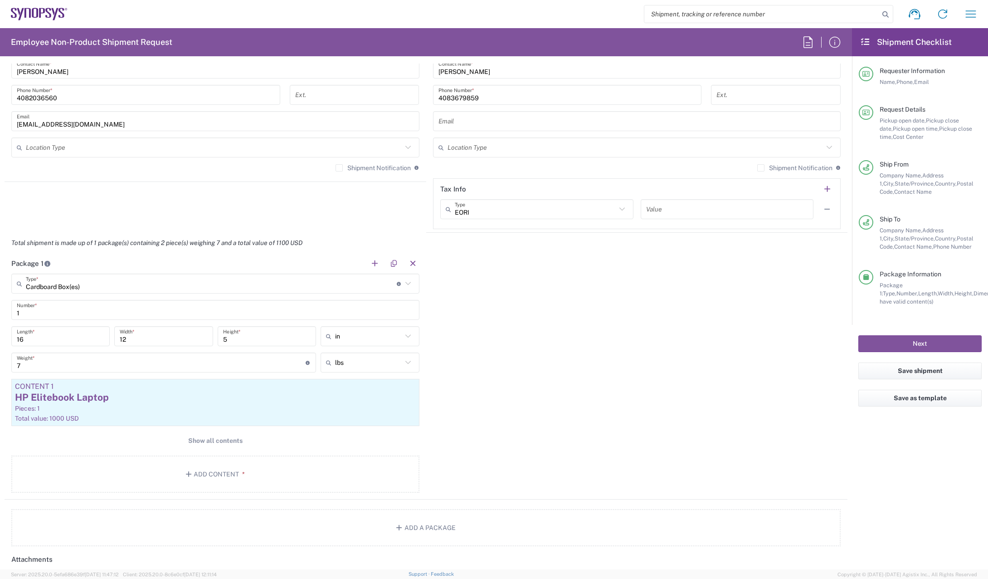
scroll to position [725, 0]
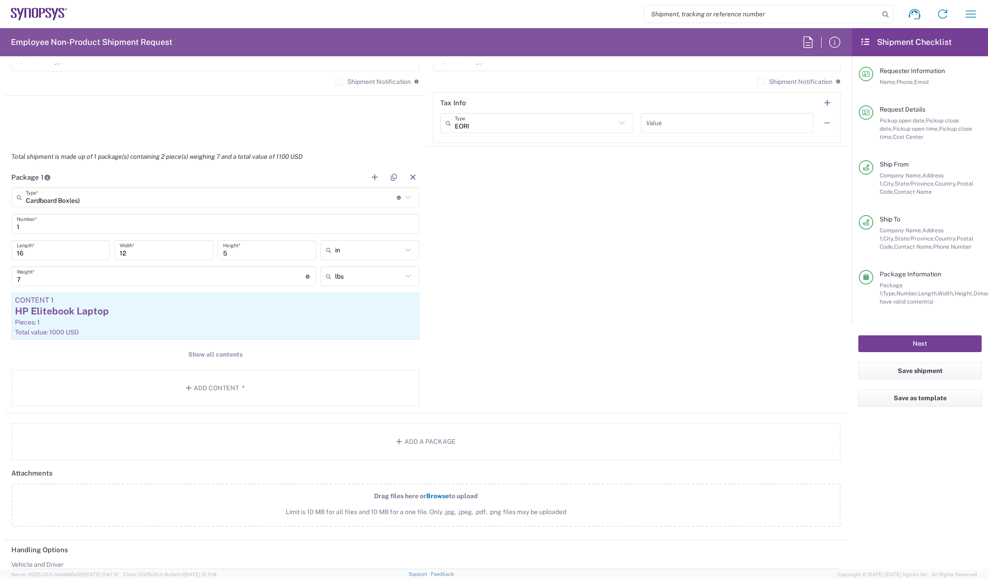
click at [911, 346] on button "Next" at bounding box center [919, 343] width 123 height 17
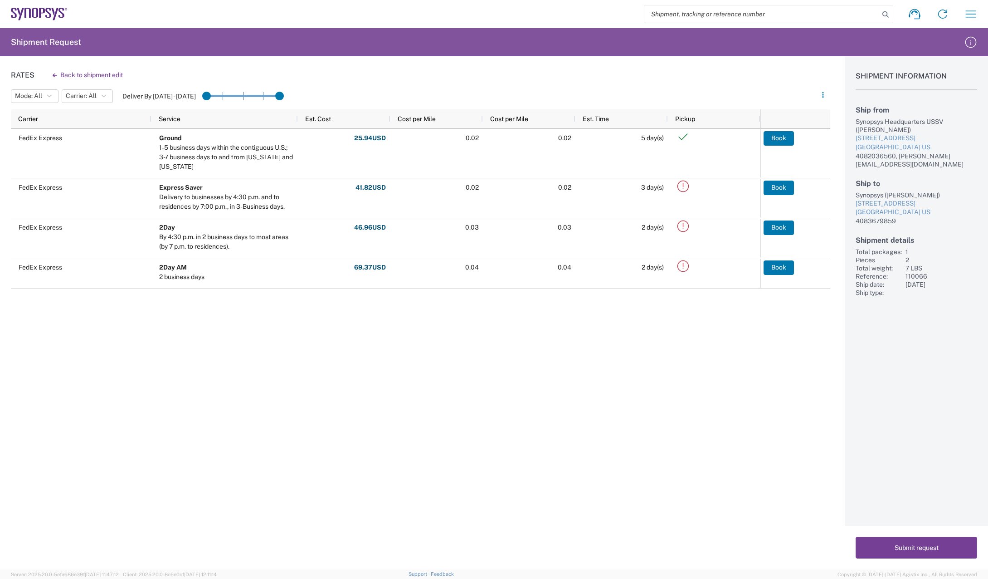
click at [920, 550] on button "Submit request" at bounding box center [917, 547] width 122 height 22
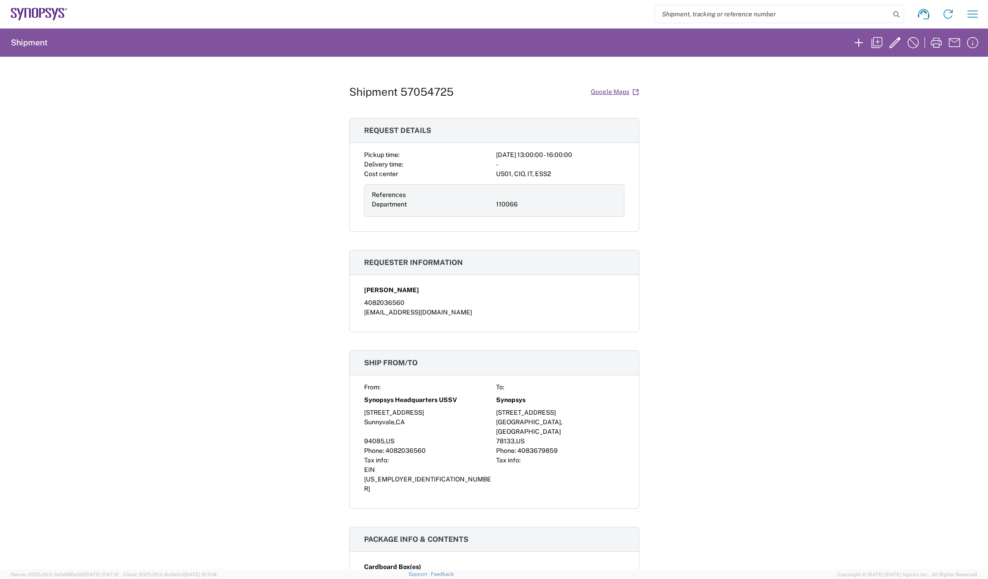
click at [840, 322] on div "Shipment 57054725 Google Maps Request details Pickup time: 2025-10-07 13:00:00 …" at bounding box center [494, 313] width 988 height 512
click at [939, 37] on icon "button" at bounding box center [936, 42] width 15 height 15
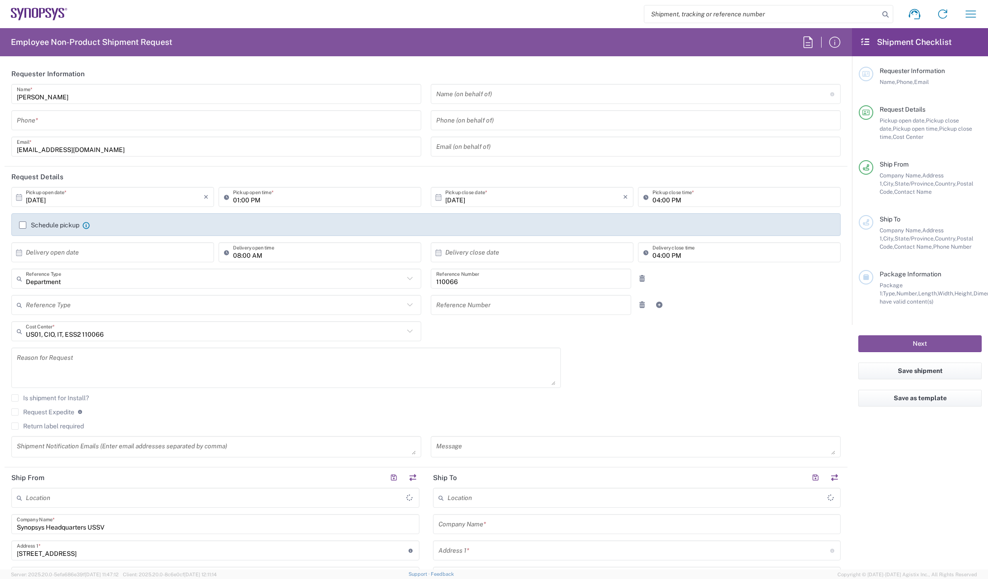
type input "Headquarters USSV"
click at [13, 413] on label "Request Expedite" at bounding box center [42, 411] width 63 height 7
click at [15, 412] on input "Request Expedite" at bounding box center [15, 412] width 0 height 0
click at [14, 427] on label "Return label required" at bounding box center [47, 425] width 73 height 7
click at [15, 426] on input "Return label required" at bounding box center [15, 426] width 0 height 0
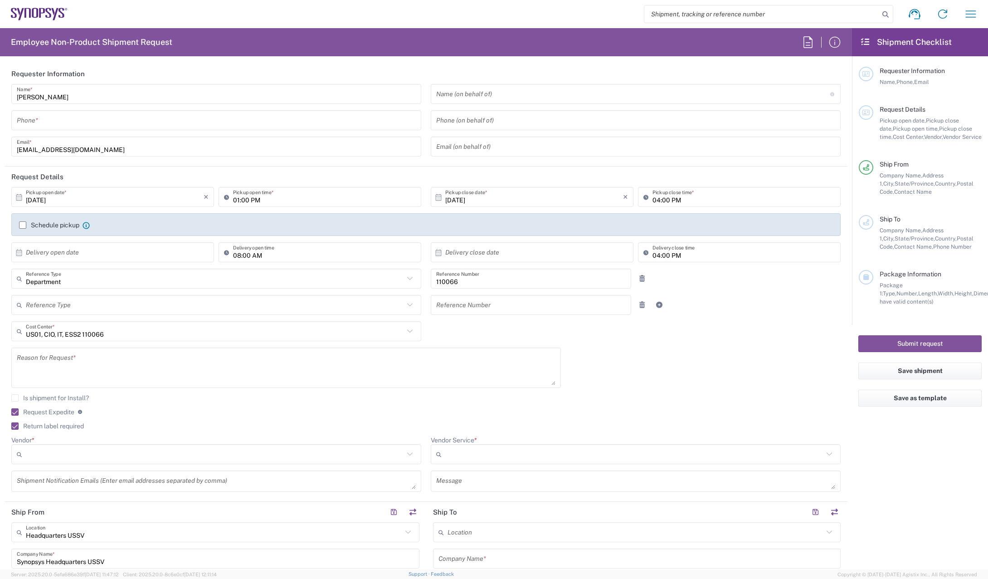
click at [405, 329] on icon at bounding box center [410, 331] width 12 height 12
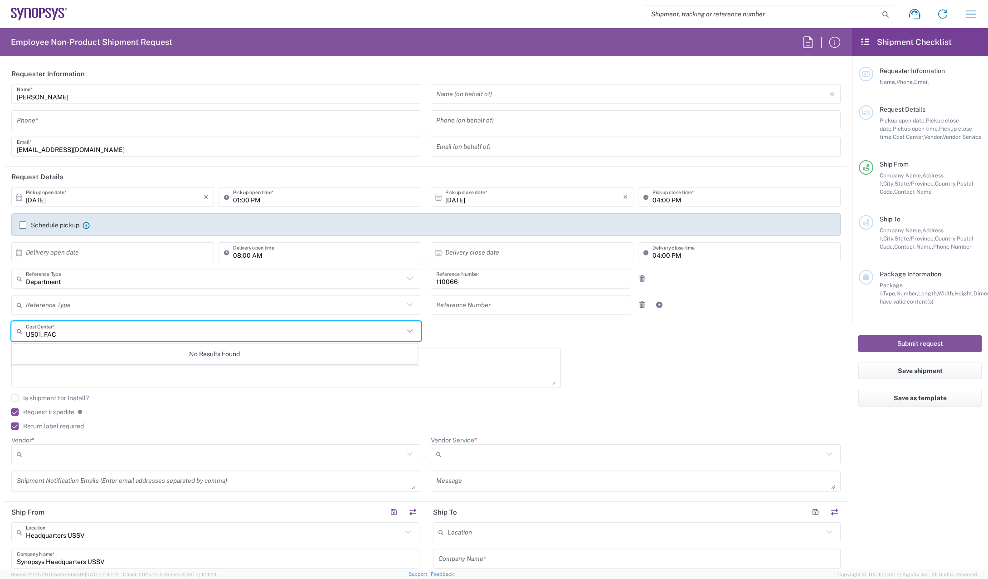
click at [98, 331] on input "US01, FAC" at bounding box center [215, 331] width 378 height 16
click at [407, 331] on icon at bounding box center [410, 331] width 12 height 12
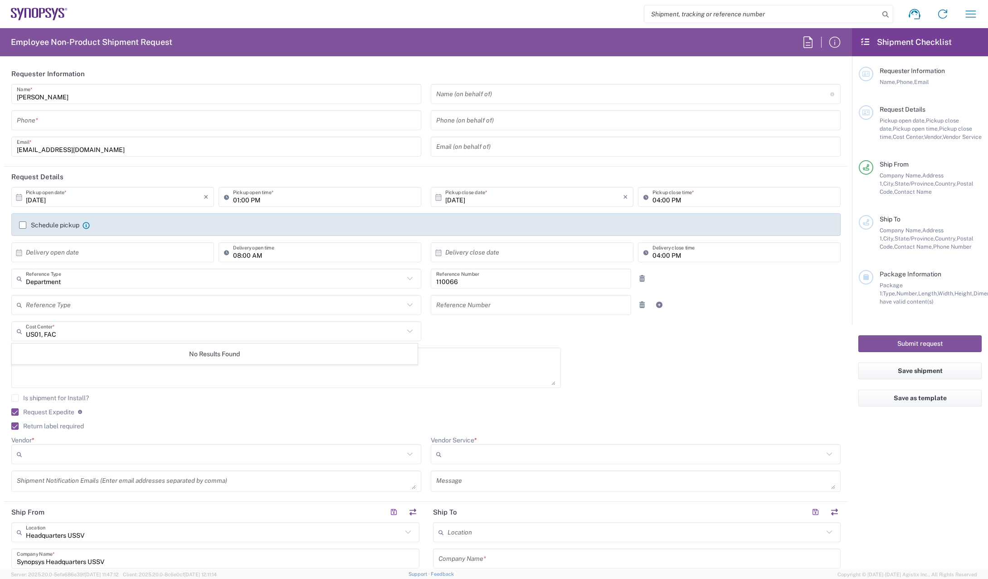
click at [407, 331] on icon at bounding box center [410, 331] width 12 height 12
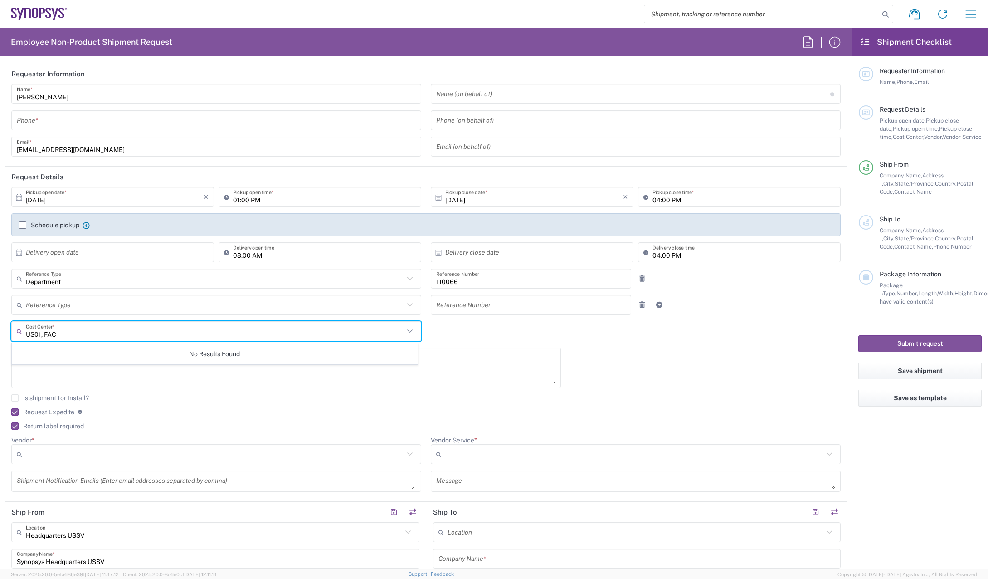
drag, startPoint x: 61, startPoint y: 334, endPoint x: 39, endPoint y: 340, distance: 22.5
click at [39, 340] on div "US01, FAC Cost Center *" at bounding box center [216, 331] width 410 height 20
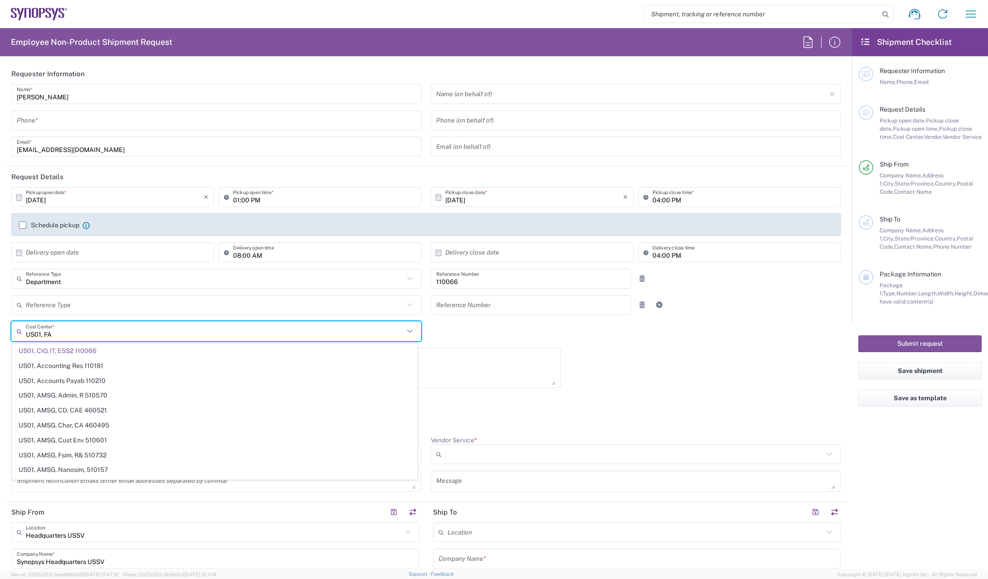
type input "US01, FAC"
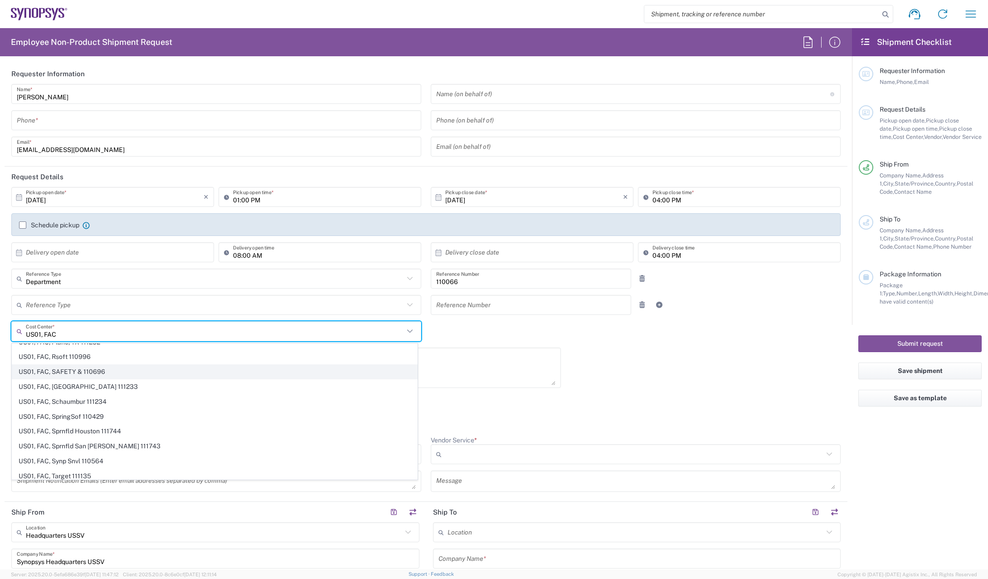
click at [92, 372] on span "US01, FAC, SAFETY & 110696" at bounding box center [214, 372] width 405 height 14
type input "110696"
type input "US01, FAC, SAFETY & 110696"
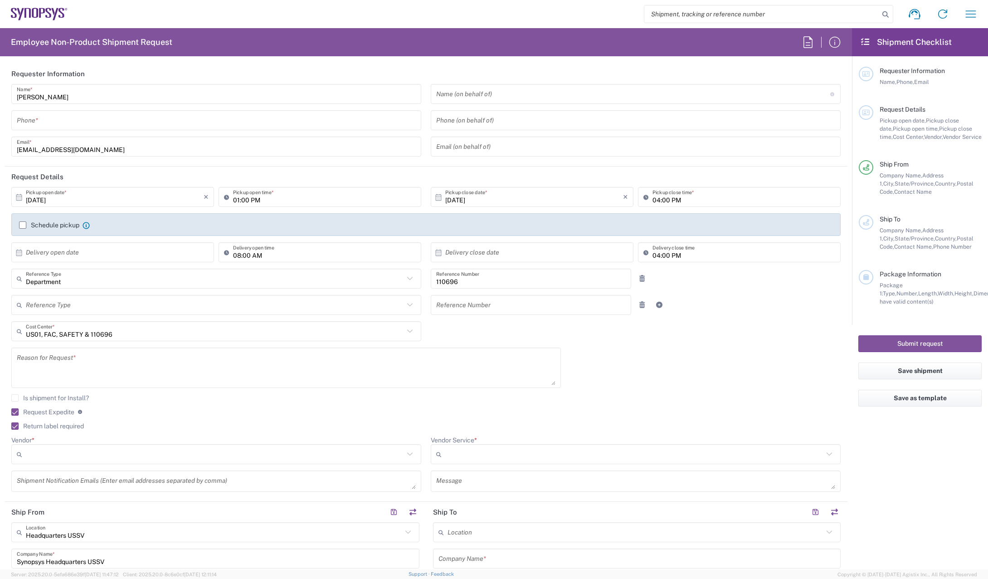
click at [15, 413] on label "Request Expedite" at bounding box center [42, 411] width 63 height 7
click at [11, 412] on input "Request Expedite" at bounding box center [11, 412] width 0 height 0
click at [594, 88] on input "text" at bounding box center [633, 94] width 394 height 16
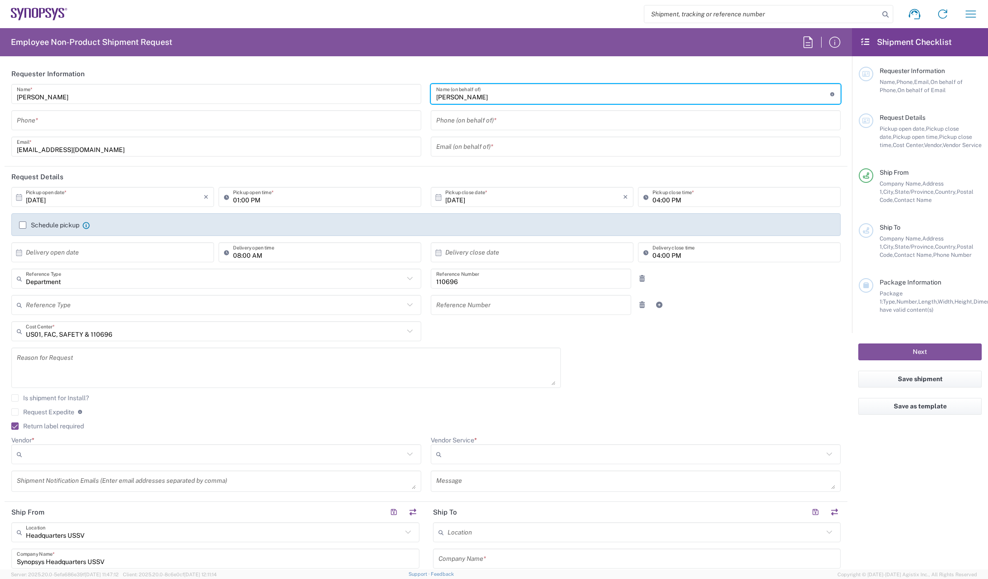
type input "[PERSON_NAME]"
click at [601, 69] on header "Requester Information" at bounding box center [426, 73] width 843 height 20
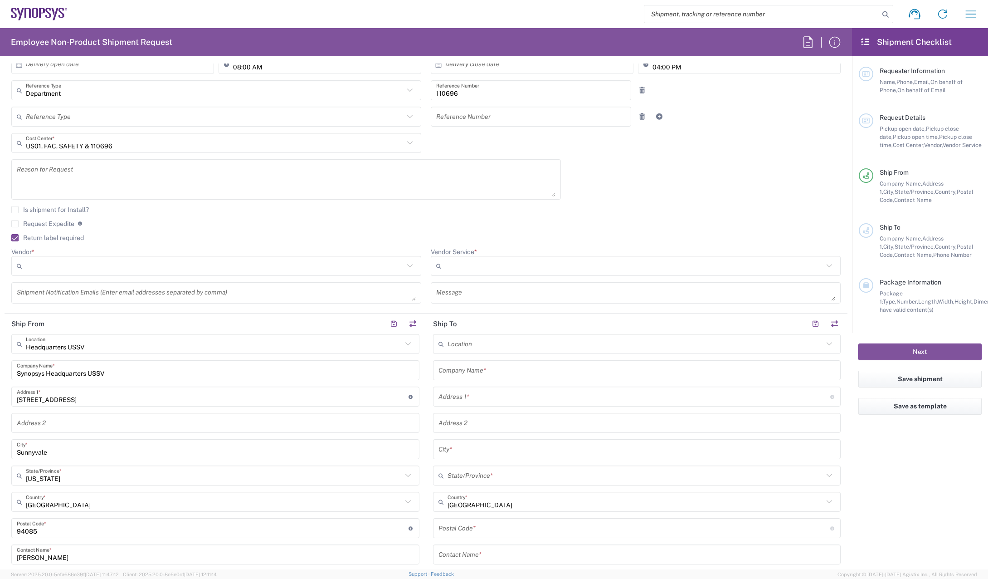
scroll to position [227, 0]
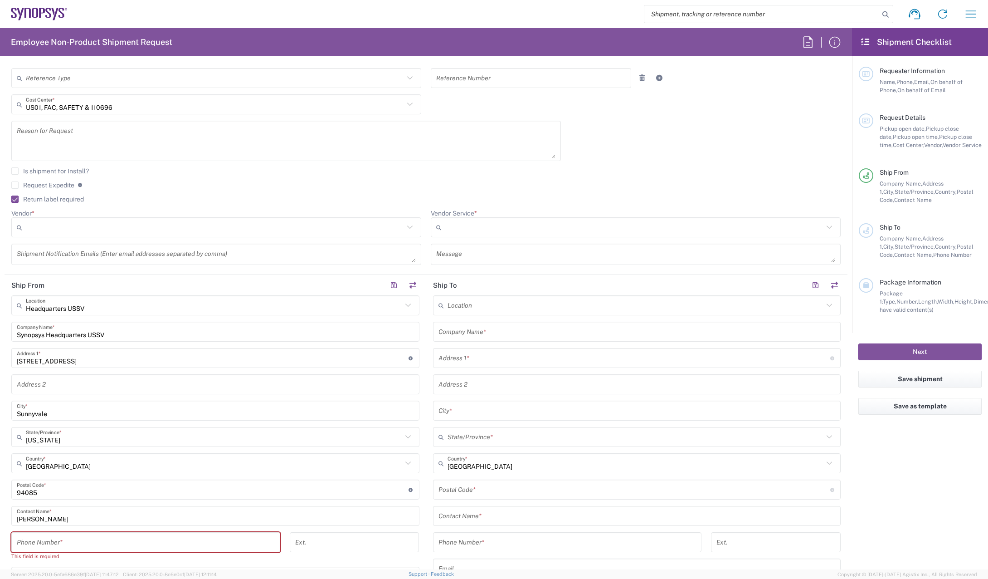
click at [526, 331] on input "text" at bounding box center [636, 332] width 397 height 16
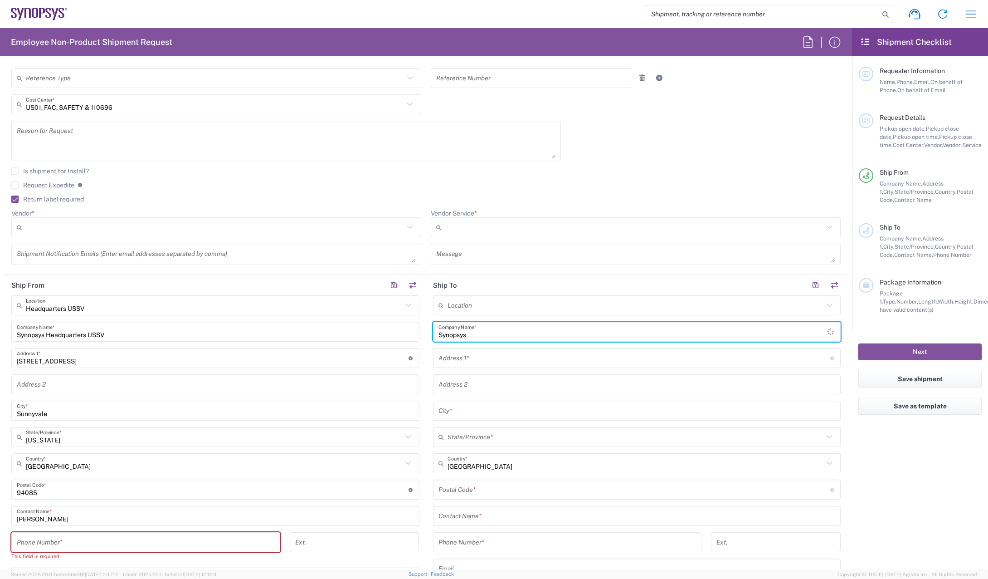
type input "Synopsys"
click at [530, 362] on input "text" at bounding box center [634, 358] width 392 height 16
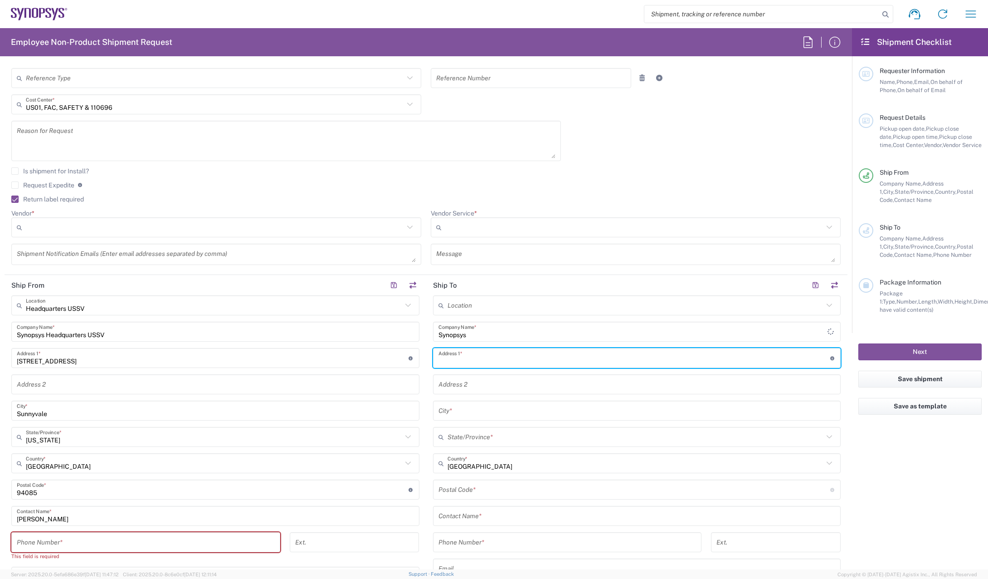
paste input "[STREET_ADDRESS] [PERSON_NAME] 95608"
click at [505, 360] on input "[STREET_ADDRESS] [PERSON_NAME] 95608" at bounding box center [634, 358] width 392 height 16
type input "[STREET_ADDRESS]"
click at [495, 413] on input "text" at bounding box center [636, 411] width 397 height 16
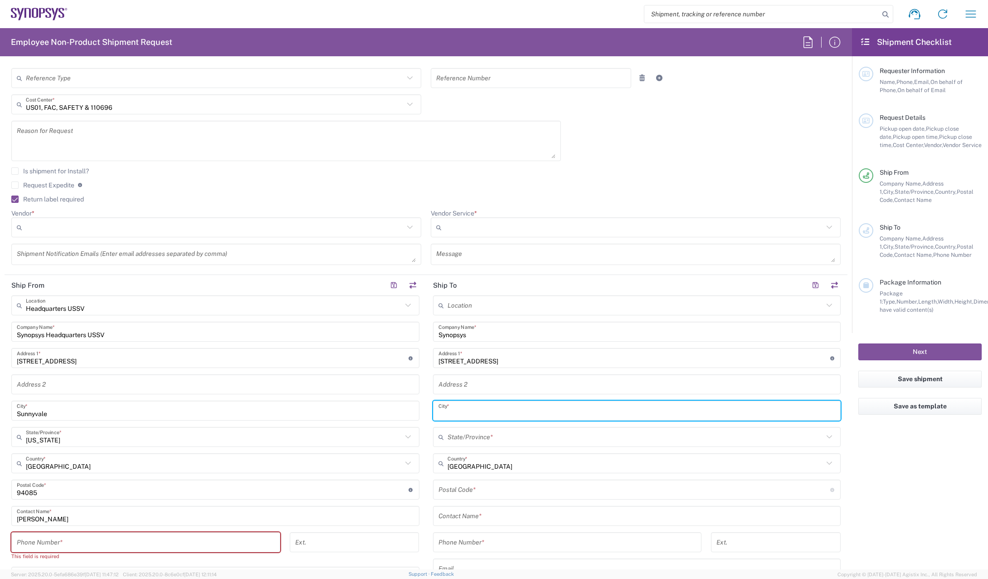
paste input "[PERSON_NAME]"
type input "[PERSON_NAME]"
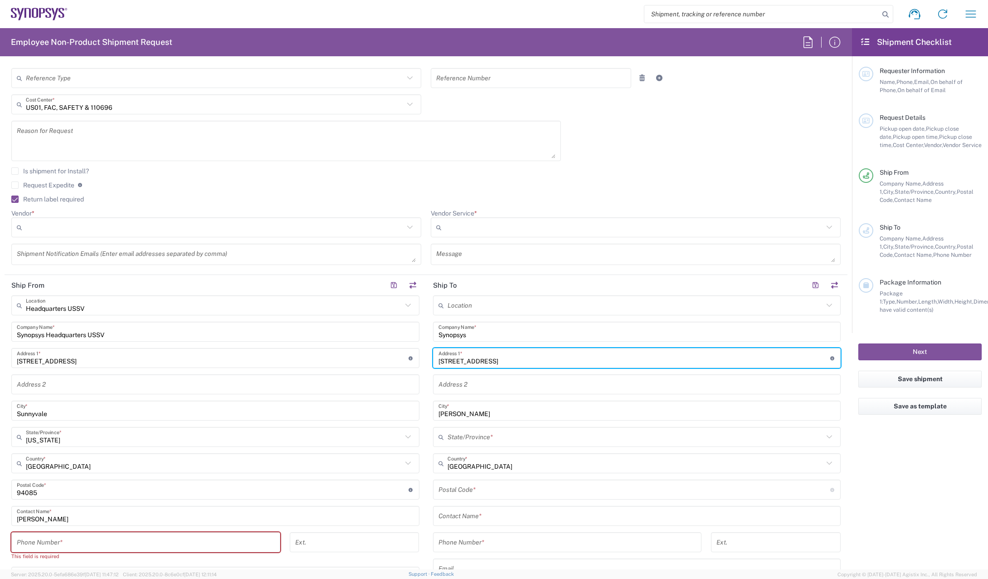
click at [490, 357] on input "[STREET_ADDRESS]" at bounding box center [634, 358] width 392 height 16
type input "[STREET_ADDRESS]"
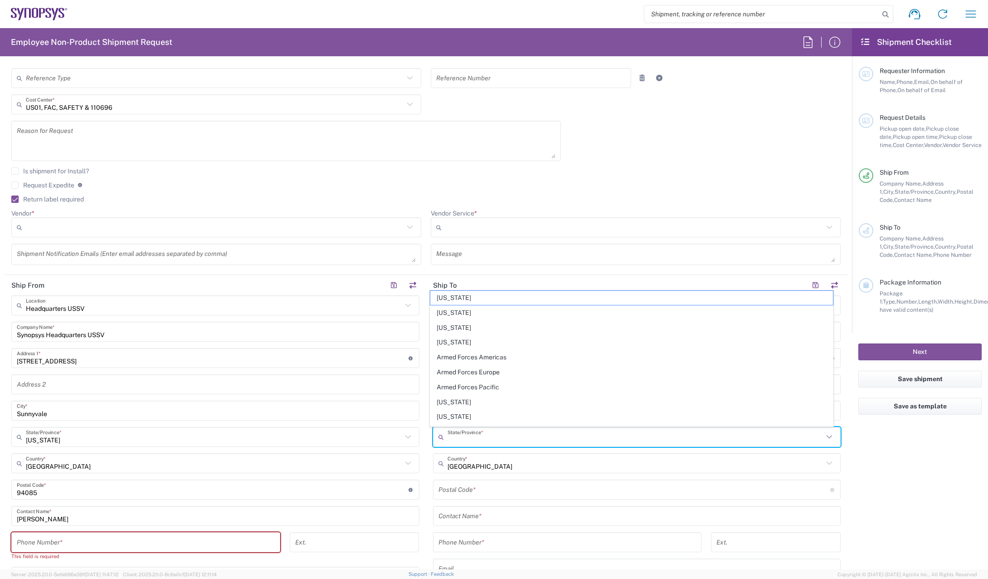
click at [503, 434] on input "text" at bounding box center [635, 437] width 376 height 16
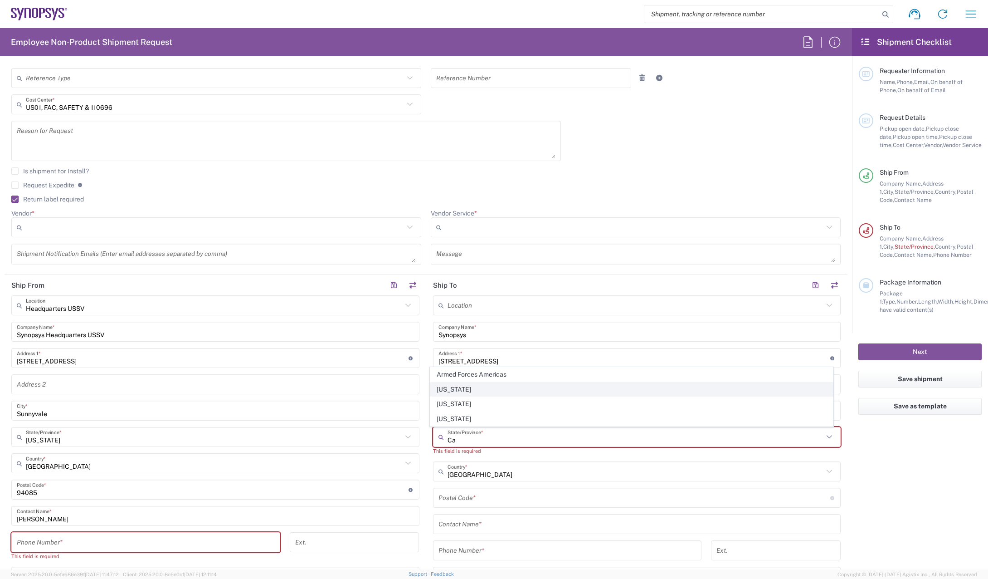
click at [474, 389] on span "[US_STATE]" at bounding box center [631, 389] width 403 height 14
type input "[US_STATE]"
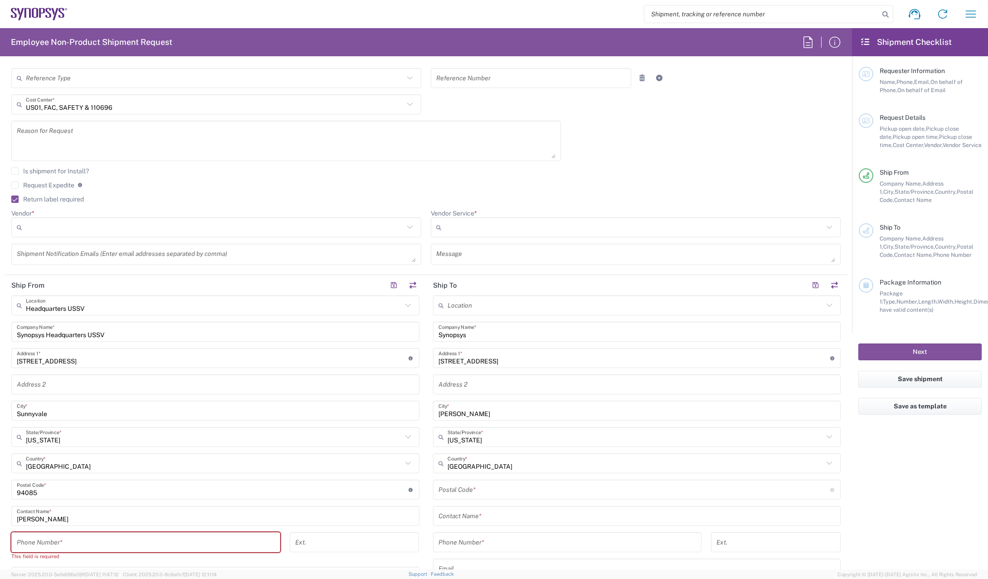
click at [482, 490] on input "undefined" at bounding box center [634, 490] width 392 height 16
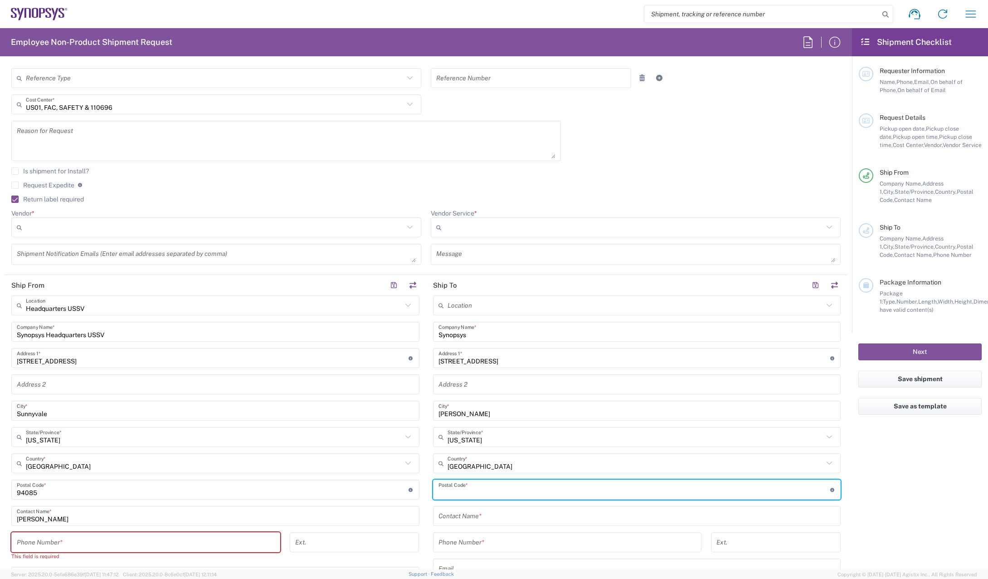
paste input "95608"
type input "95608"
click at [500, 360] on input "[STREET_ADDRESS]" at bounding box center [634, 358] width 392 height 16
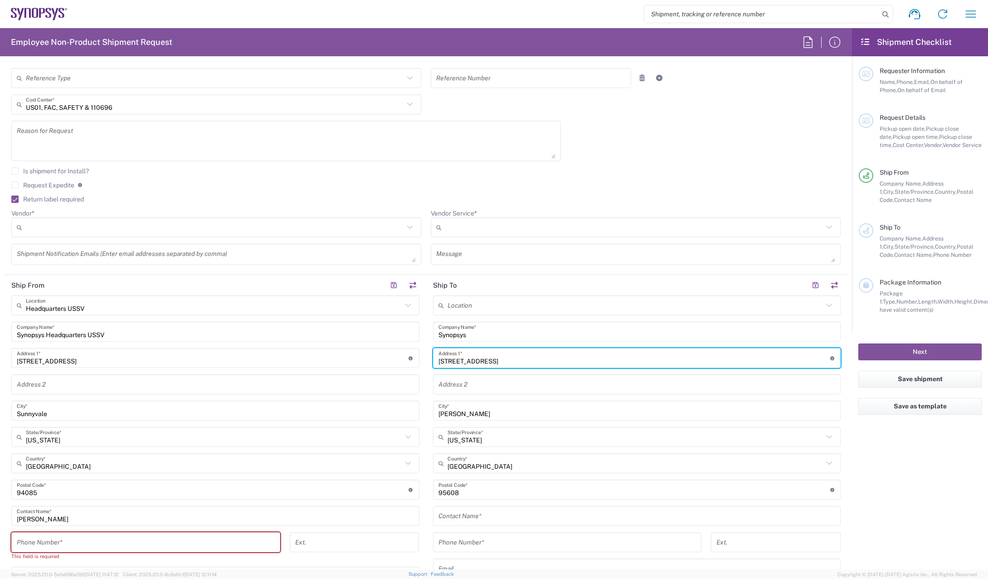
click at [467, 523] on input "text" at bounding box center [636, 516] width 397 height 16
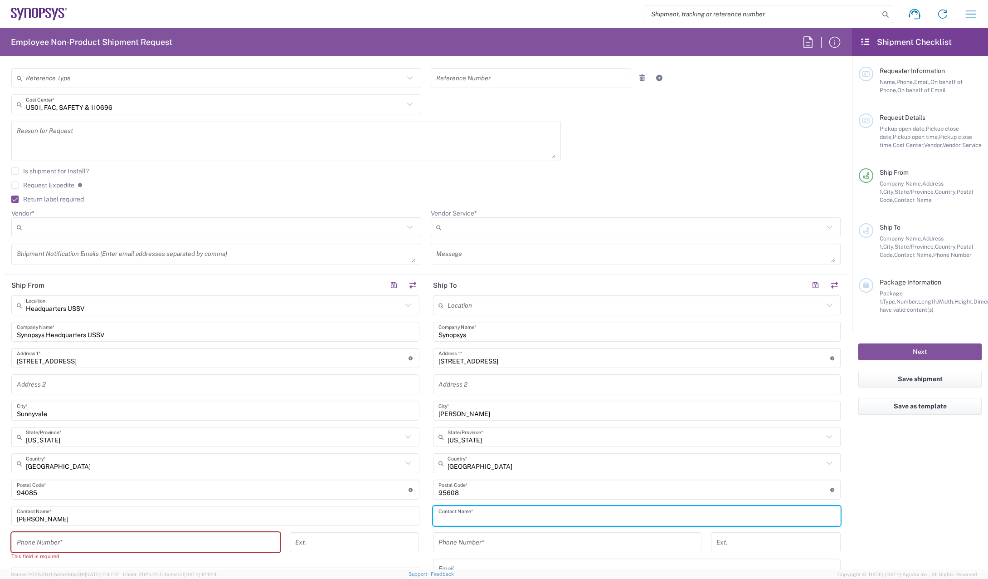
paste input "[PERSON_NAME]"
type input "[PERSON_NAME]"
click at [925, 524] on agx-form-checklist "Shipment Checklist Requester Information Name, Phone, Email, On behalf of Phone…" at bounding box center [920, 298] width 136 height 541
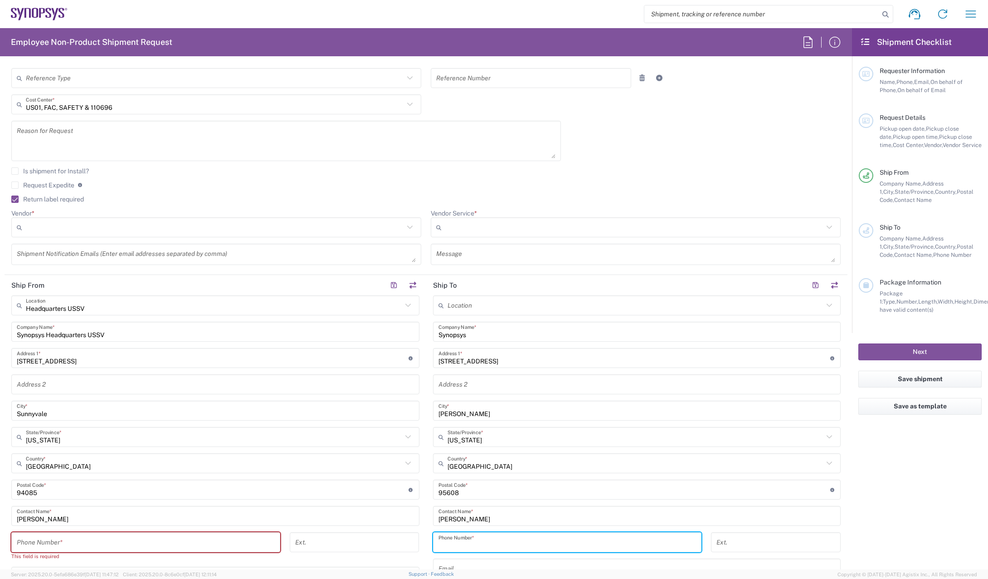
click at [462, 541] on input "tel" at bounding box center [567, 542] width 258 height 16
paste input "4088321676"
type input "4088321676"
click at [908, 496] on agx-form-checklist "Shipment Checklist Requester Information Name, Phone, Email, On behalf of Phone…" at bounding box center [920, 298] width 136 height 541
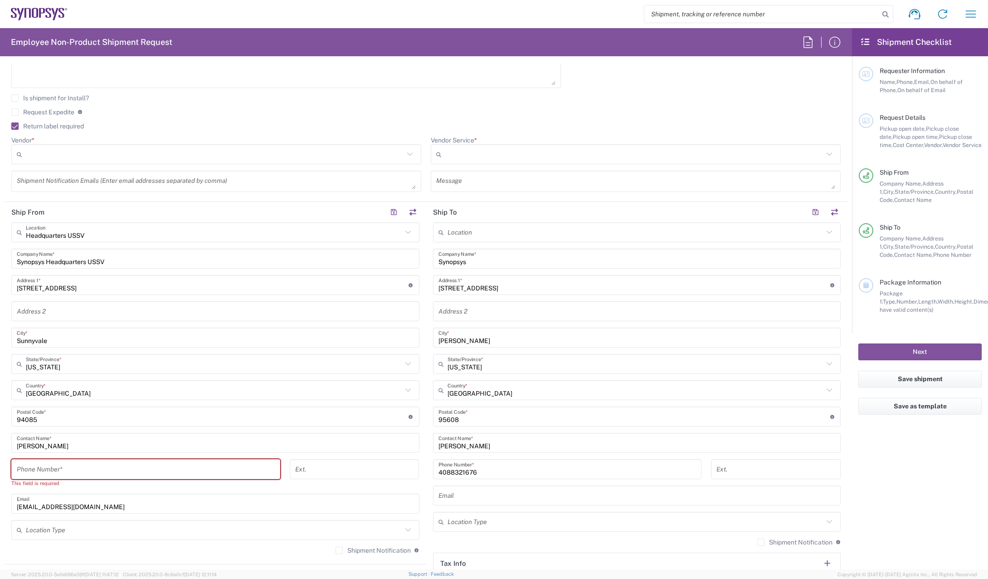
scroll to position [363, 0]
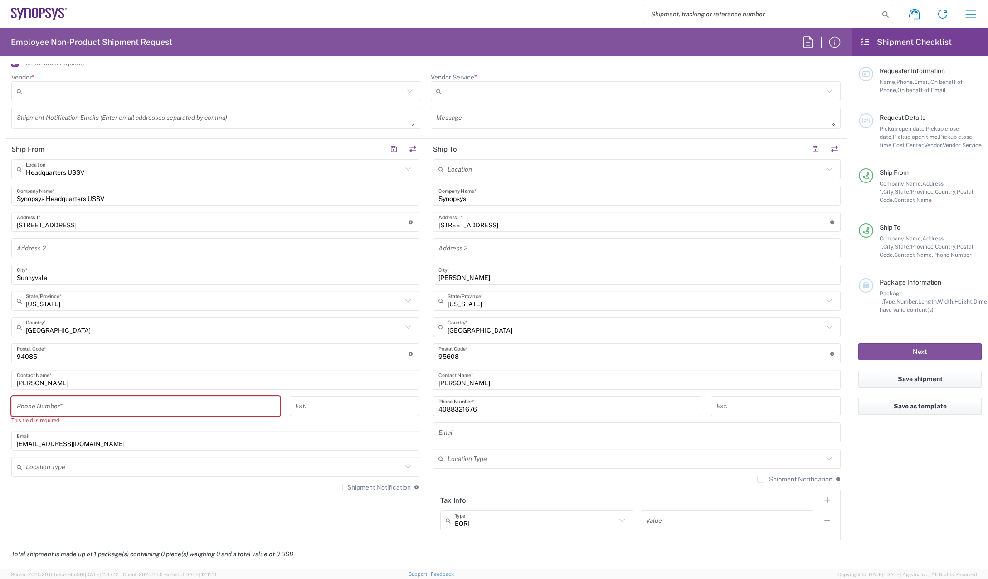
click at [524, 432] on input "text" at bounding box center [636, 432] width 397 height 16
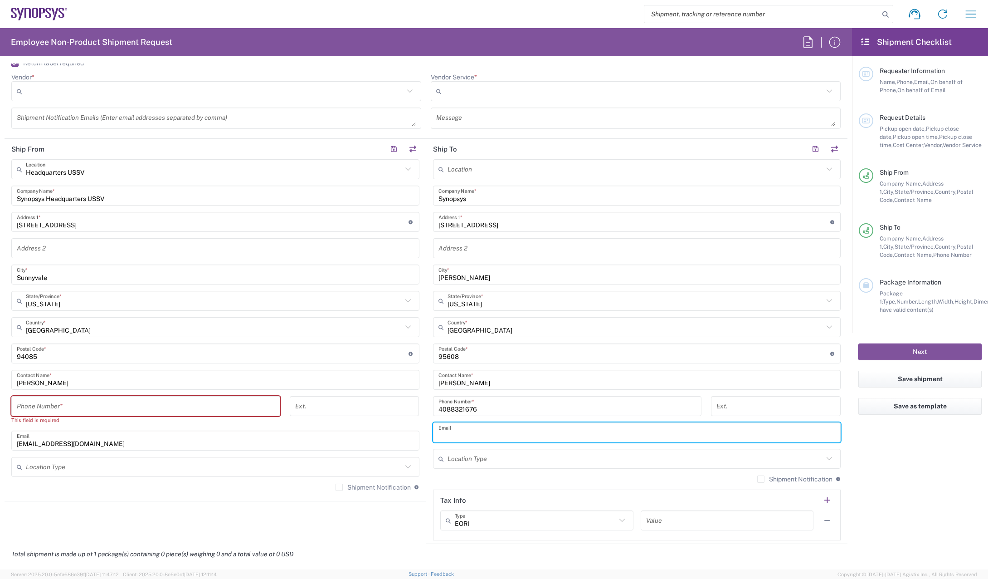
paste input "[PERSON_NAME][EMAIL_ADDRESS][DOMAIN_NAME]"
type input "[PERSON_NAME][EMAIL_ADDRESS][DOMAIN_NAME]"
click at [899, 487] on agx-form-checklist "Shipment Checklist Requester Information Name, Phone, Email, On behalf of Phone…" at bounding box center [920, 298] width 136 height 541
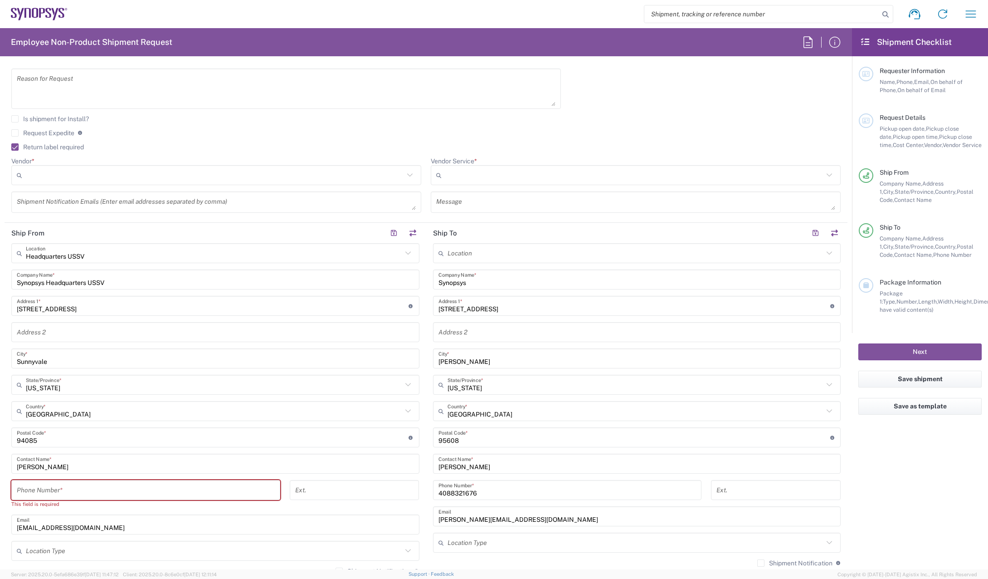
scroll to position [272, 0]
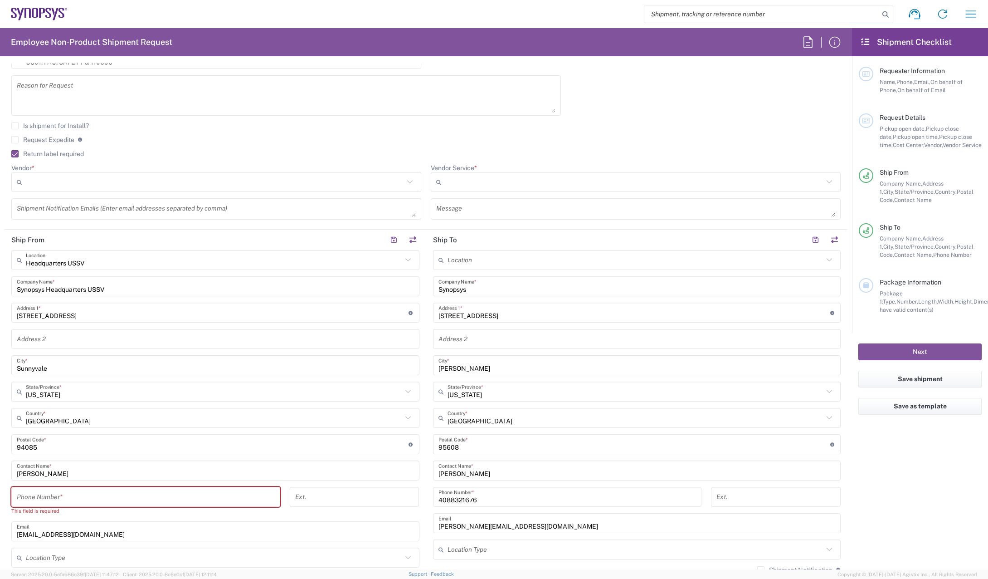
click at [243, 504] on input "tel" at bounding box center [146, 497] width 258 height 16
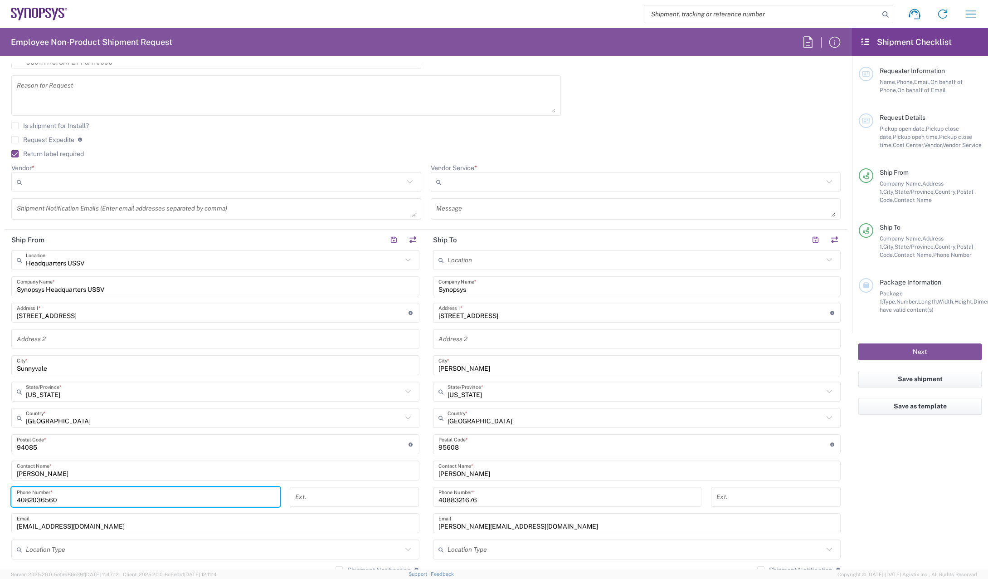
type input "4082036560"
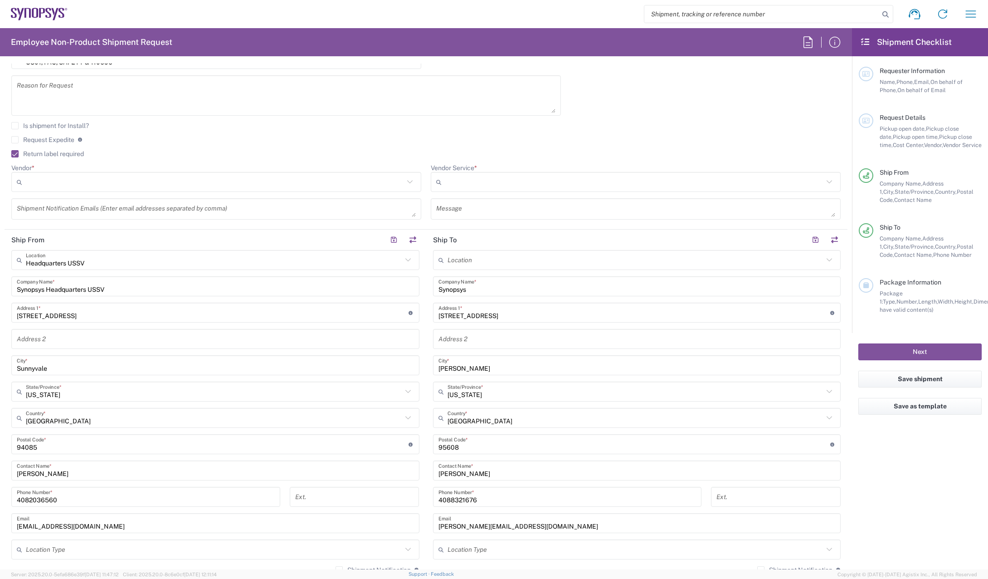
click at [426, 481] on main "Location [GEOGRAPHIC_DATA] DE04 Agrate Brianza IT01 [GEOGRAPHIC_DATA] DE02 [GEO…" at bounding box center [637, 440] width 422 height 381
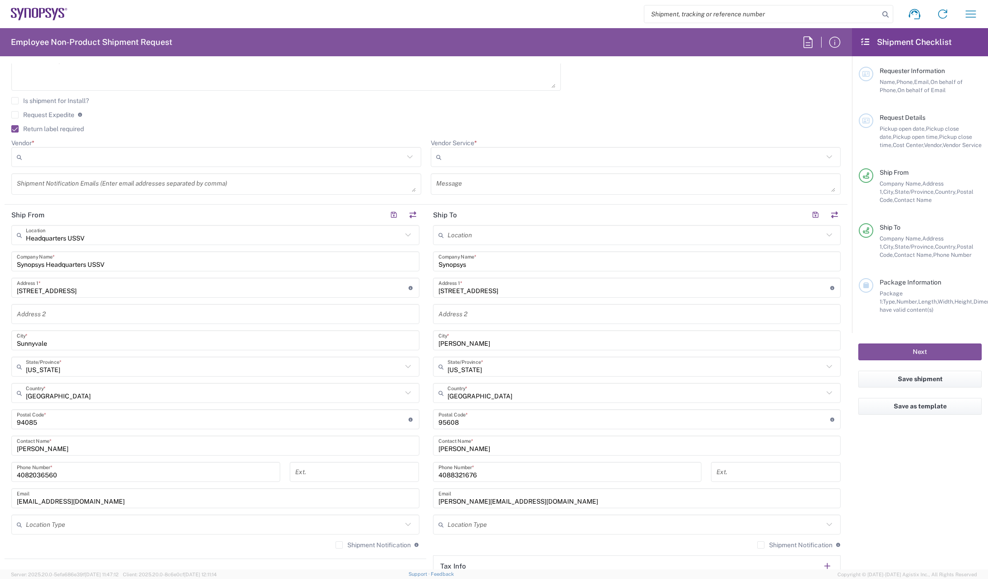
scroll to position [317, 0]
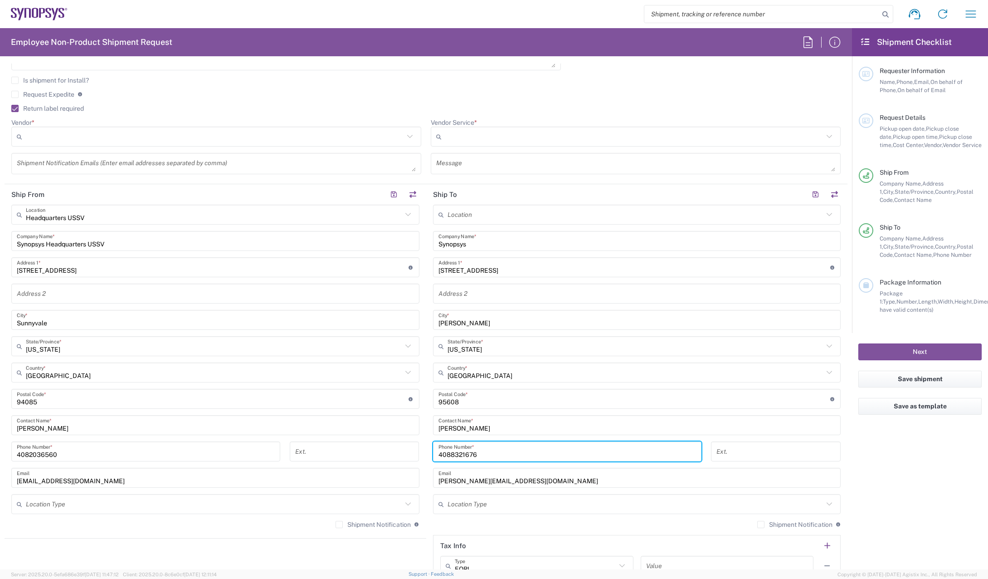
drag, startPoint x: 550, startPoint y: 455, endPoint x: 247, endPoint y: 462, distance: 302.5
click at [247, 462] on div "Ship From Headquarters USSV Location Headquarters [GEOGRAPHIC_DATA] Agrate Bria…" at bounding box center [426, 386] width 843 height 405
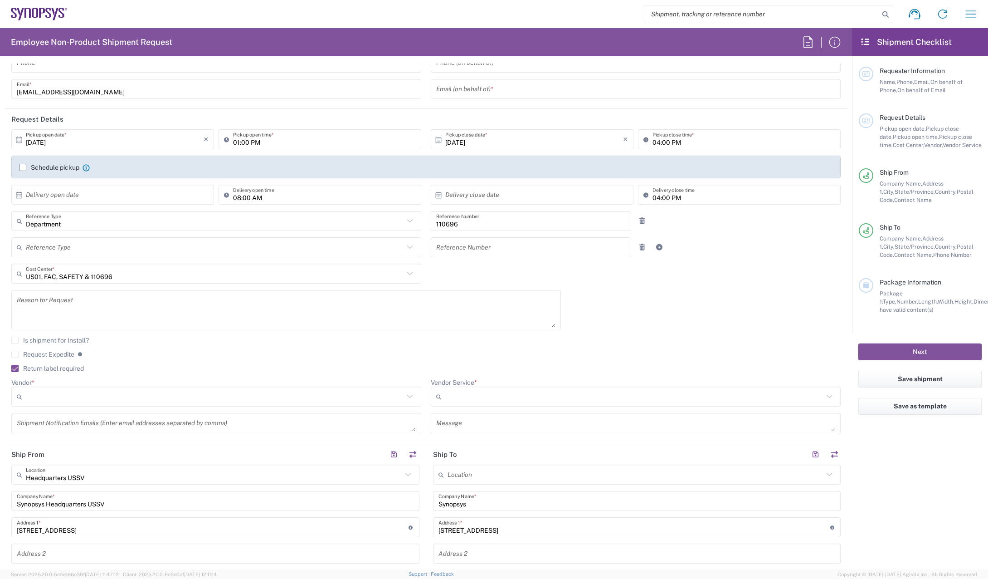
scroll to position [0, 0]
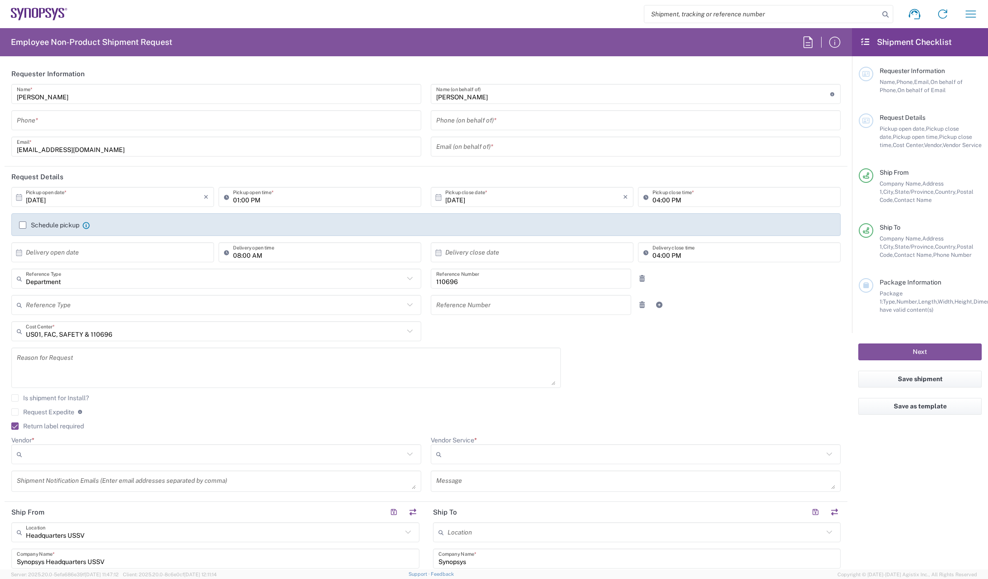
click at [475, 123] on input "tel" at bounding box center [635, 120] width 399 height 16
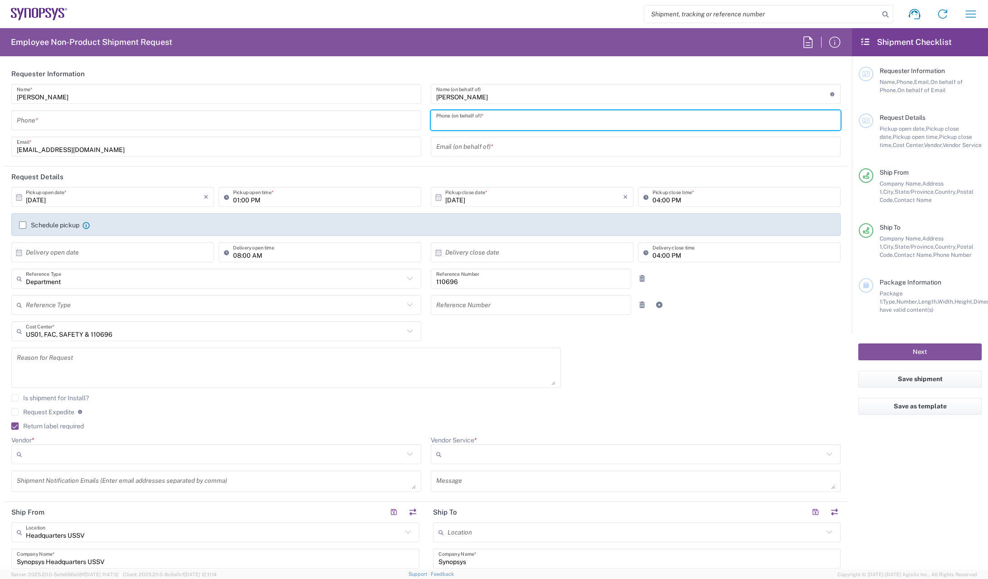
paste input "4088321676"
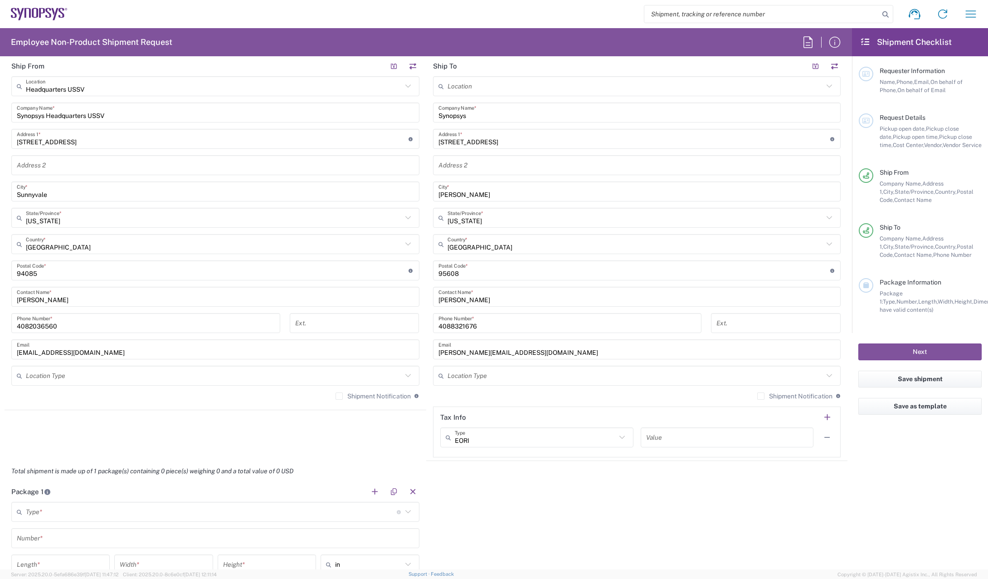
scroll to position [589, 0]
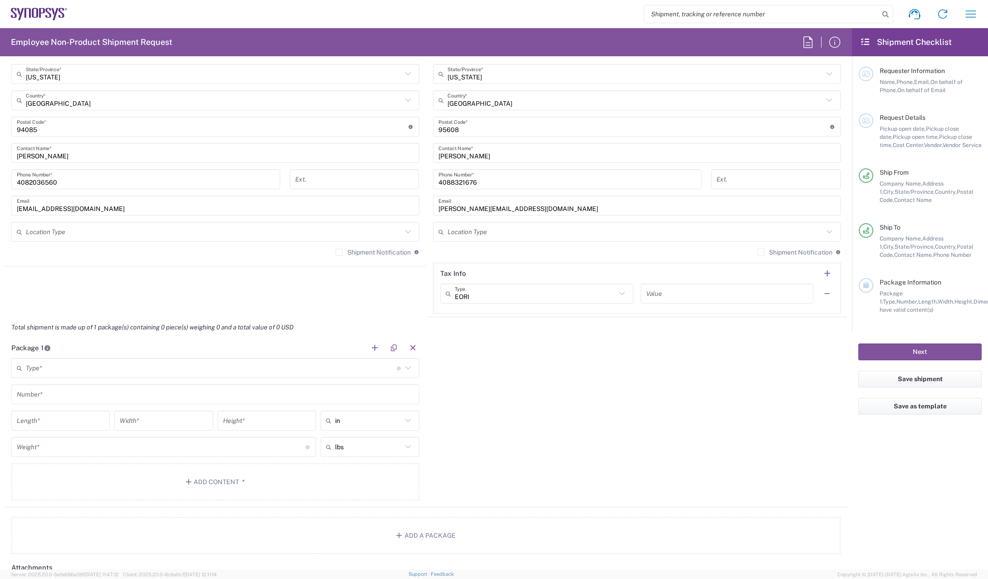
type input "4088321676"
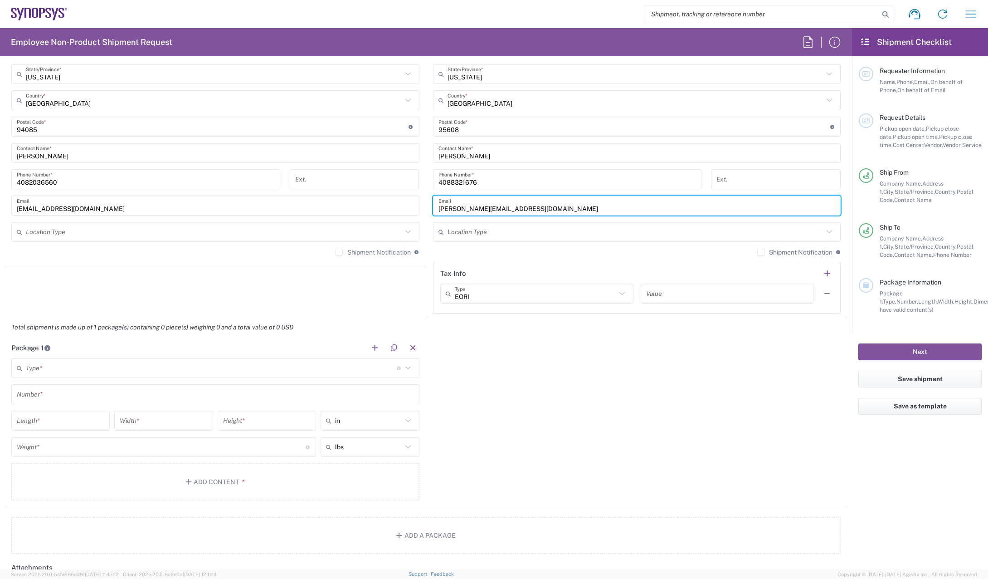
drag, startPoint x: 524, startPoint y: 209, endPoint x: 348, endPoint y: 208, distance: 175.9
click at [349, 208] on div "Ship From Headquarters USSV Location Headquarters [GEOGRAPHIC_DATA] Agrate Bria…" at bounding box center [426, 114] width 843 height 405
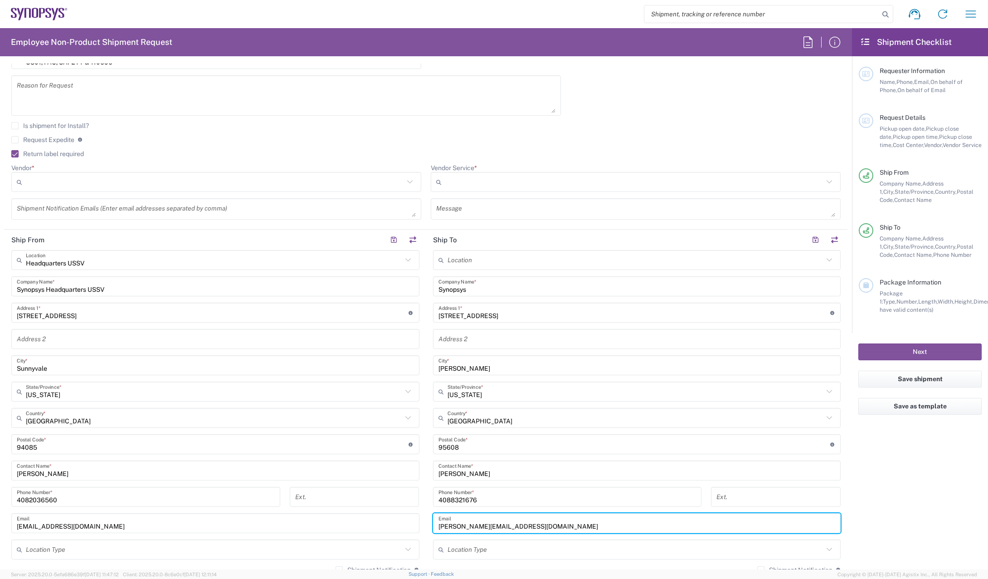
scroll to position [0, 0]
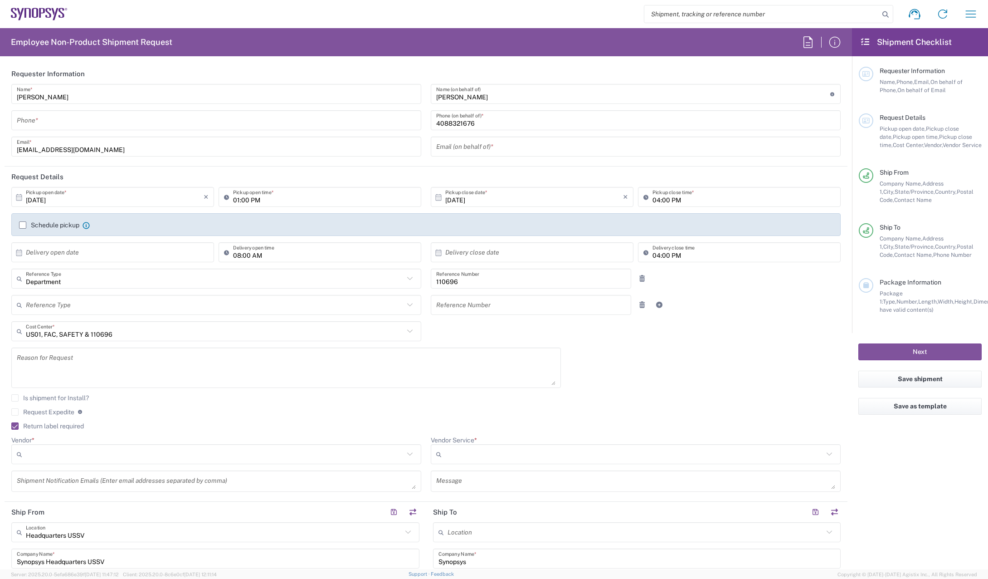
click at [597, 147] on input "text" at bounding box center [635, 147] width 399 height 16
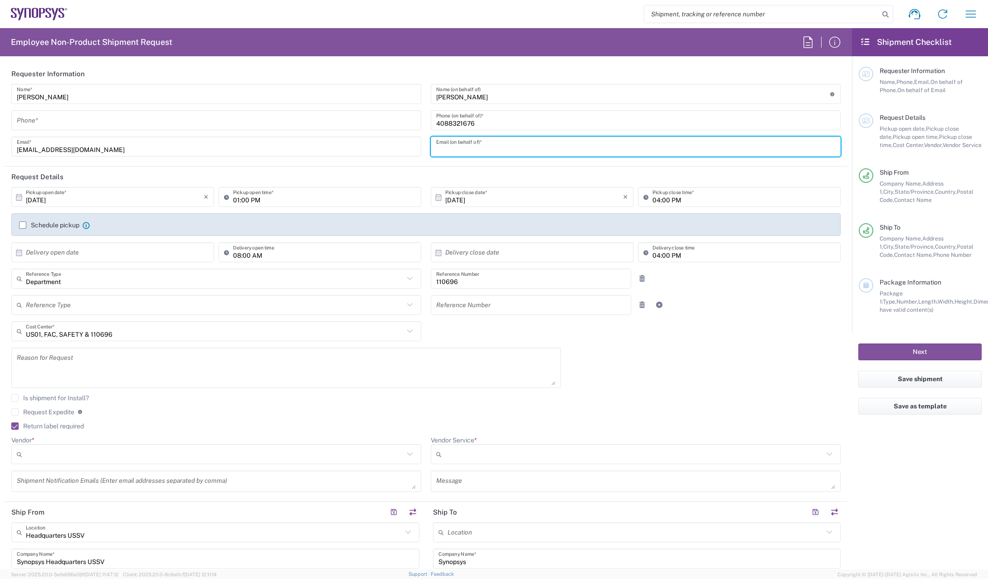
paste input "[PERSON_NAME][EMAIL_ADDRESS][DOMAIN_NAME]"
type input "[PERSON_NAME][EMAIL_ADDRESS][DOMAIN_NAME]"
click at [769, 358] on div "[DATE] × Pickup open date * Cancel Apply 01:00 PM Pickup open time * [DATE] × P…" at bounding box center [426, 342] width 839 height 311
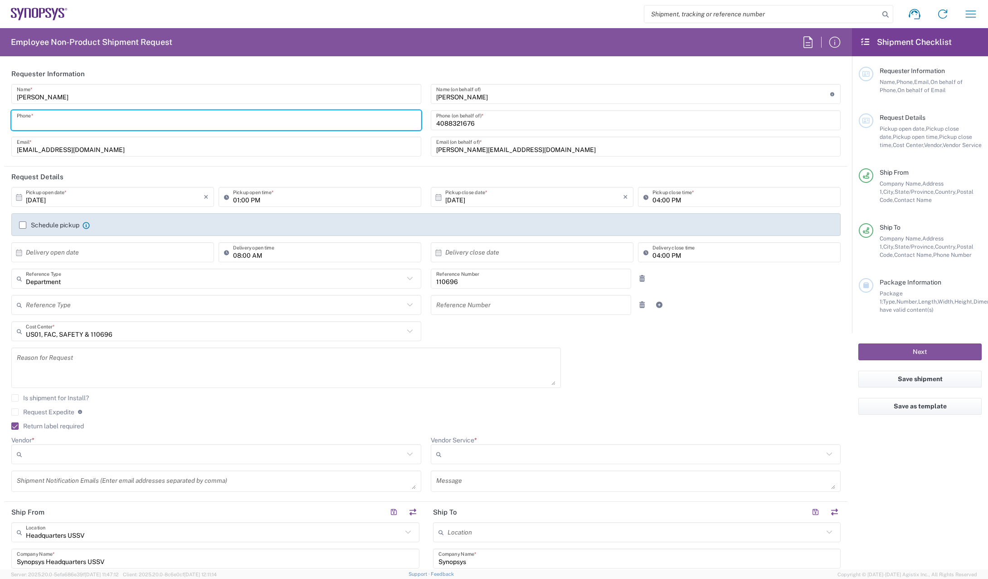
click at [63, 116] on input "tel" at bounding box center [216, 120] width 399 height 16
type input "4082036560"
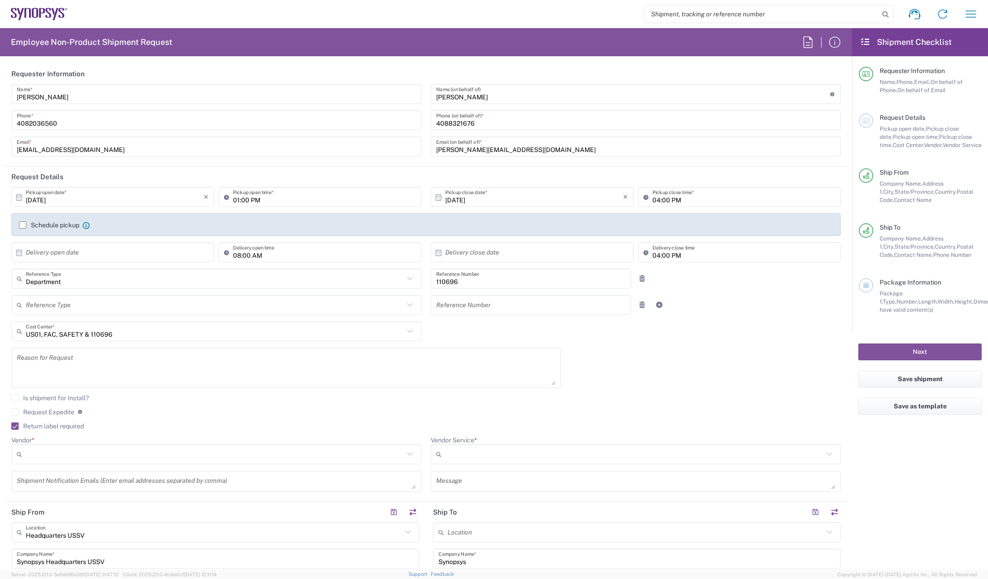
click at [426, 135] on div "[PERSON_NAME] Name (on behalf of) Expedite requests must include authorized app…" at bounding box center [635, 123] width 419 height 79
click at [752, 339] on div "[DATE] × Pickup open date * Cancel Apply 01:00 PM Pickup open time * [DATE] × P…" at bounding box center [426, 342] width 839 height 311
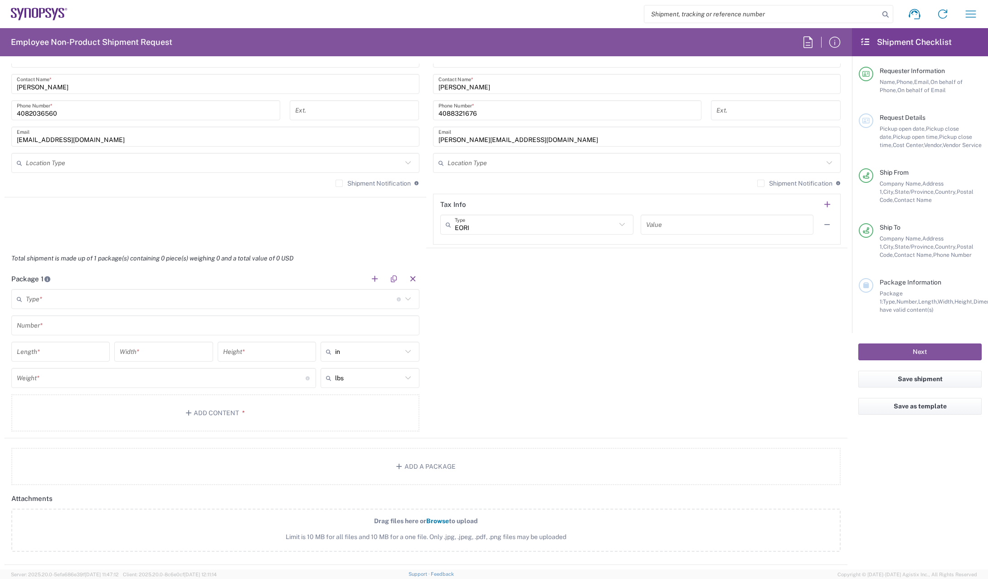
scroll to position [680, 0]
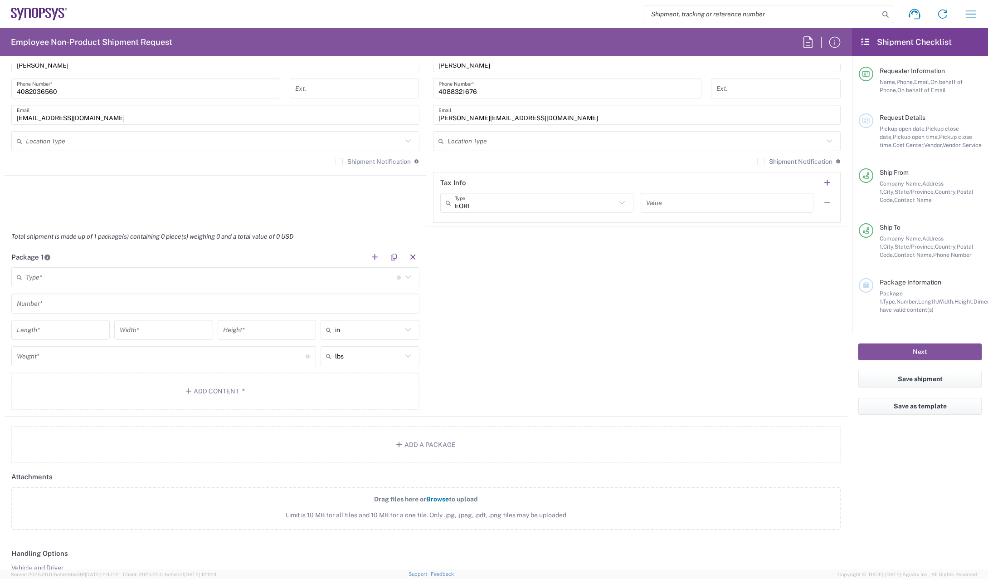
click at [174, 273] on input "text" at bounding box center [211, 277] width 371 height 16
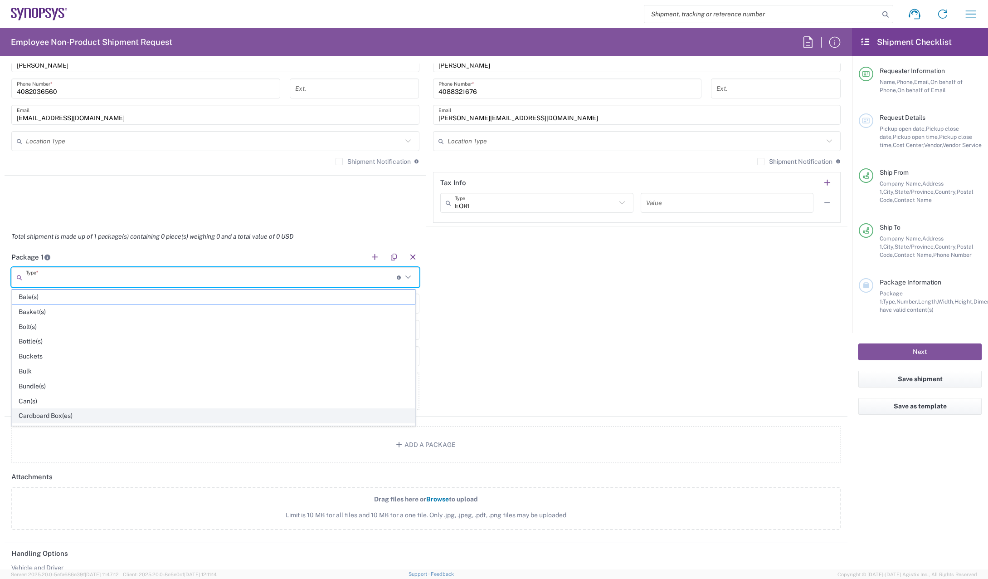
click at [49, 418] on span "Cardboard Box(es)" at bounding box center [213, 416] width 403 height 14
type input "Cardboard Box(es)"
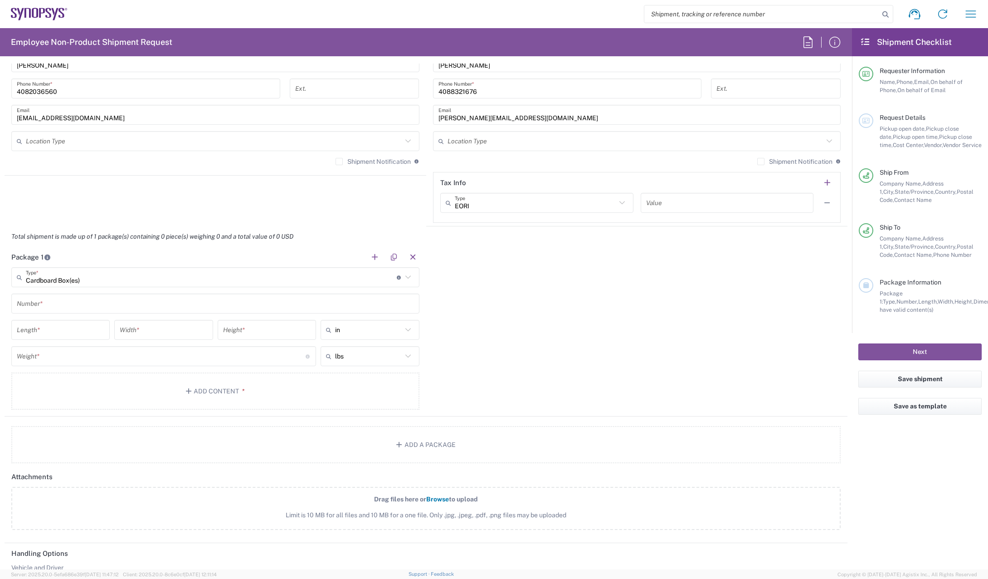
click at [70, 306] on input "text" at bounding box center [215, 304] width 397 height 16
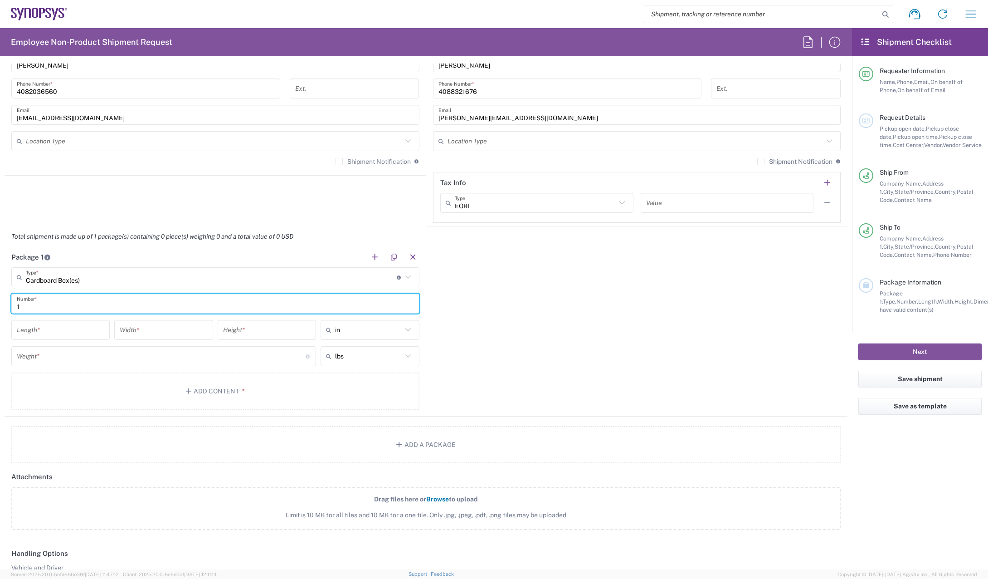
type input "1"
click at [61, 336] on input "number" at bounding box center [61, 330] width 88 height 16
